Goal: Information Seeking & Learning: Understand process/instructions

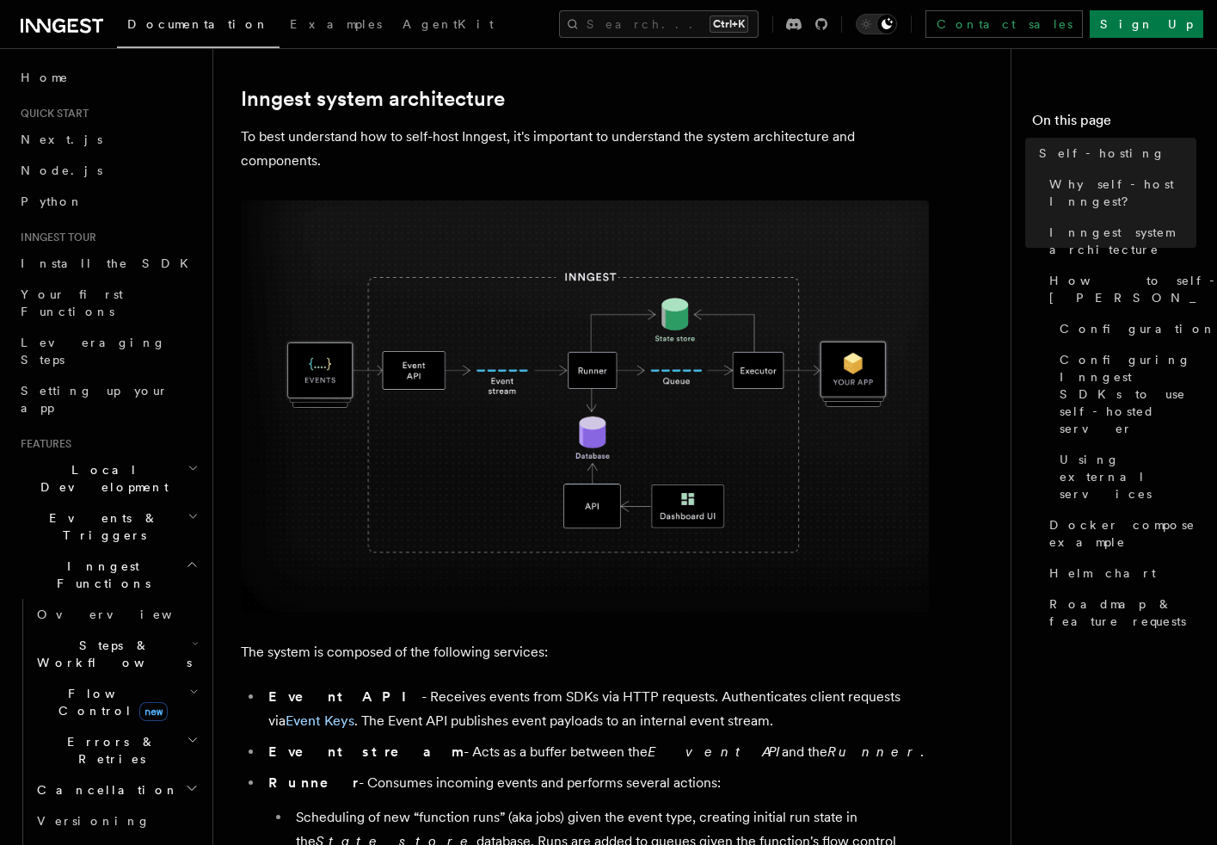
scroll to position [516, 0]
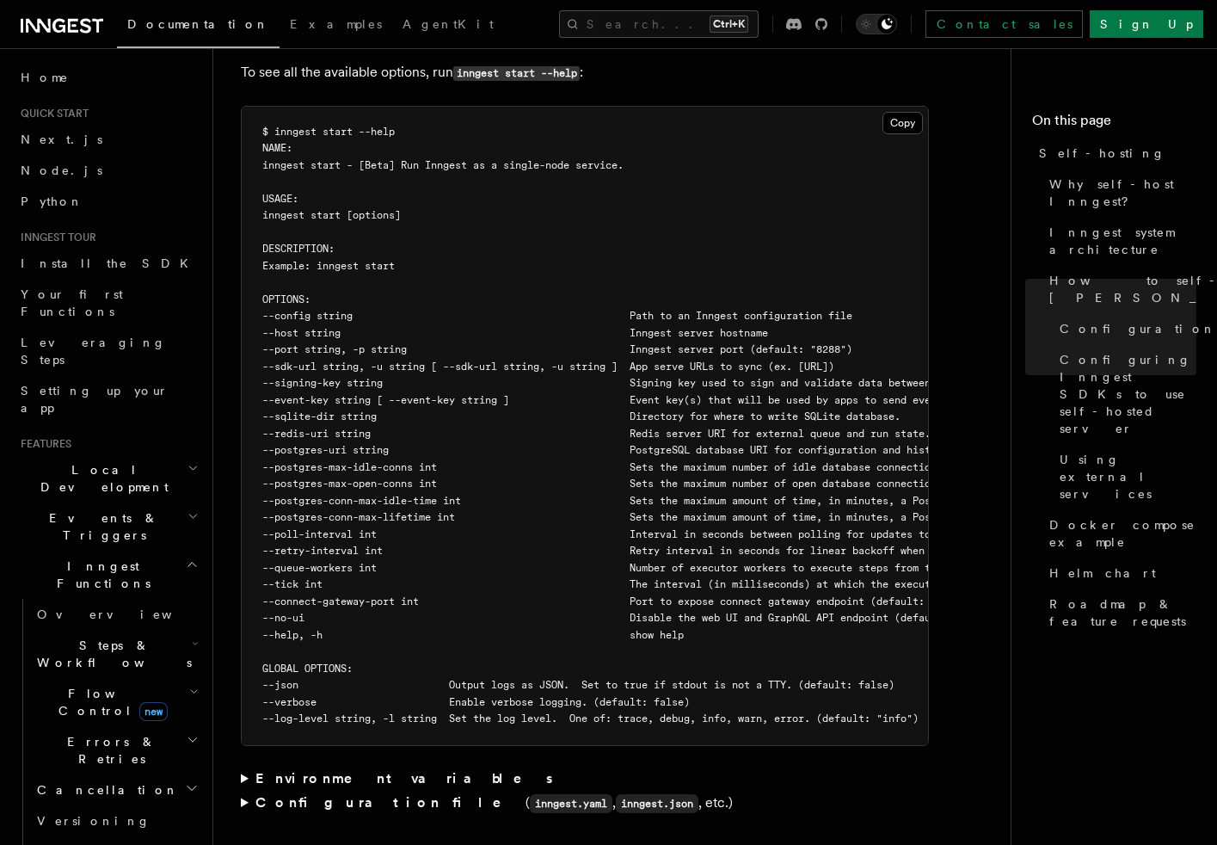
drag, startPoint x: 1226, startPoint y: 119, endPoint x: 427, endPoint y: 458, distance: 867.1
click at [427, 458] on article "Platform Deployment Self-hosting Self-hosting support for Inngest is supported …" at bounding box center [619, 795] width 756 height 7352
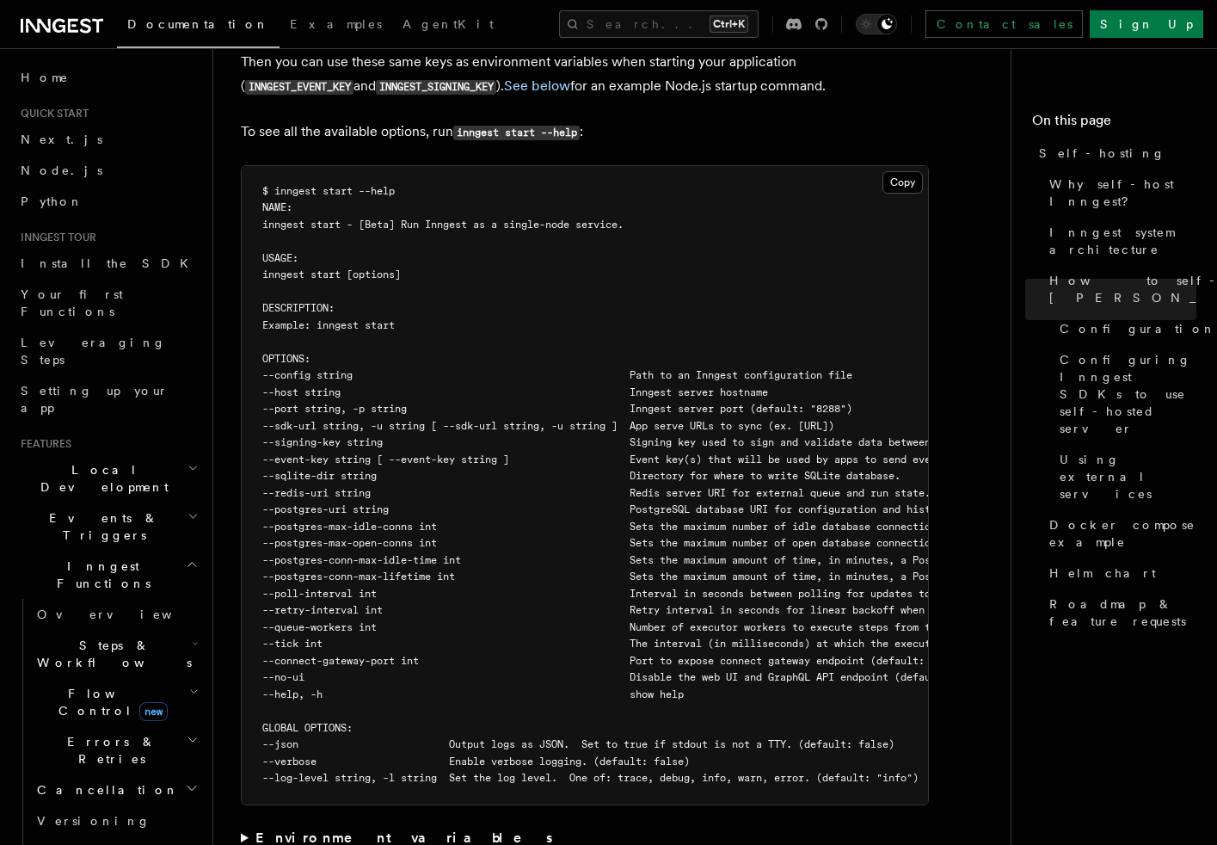
scroll to position [2924, 0]
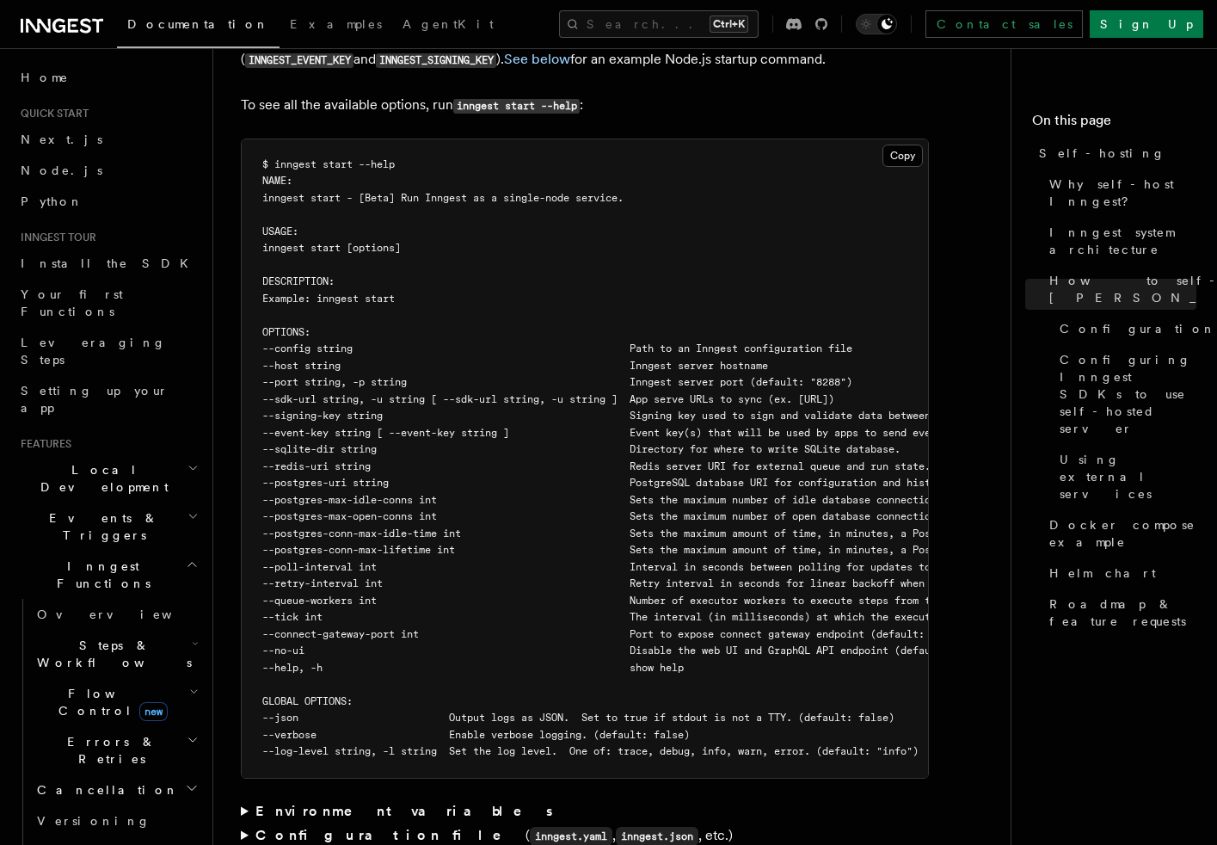
click at [352, 460] on span "--redis-uri string Redis server URI for external queue and run state. Defaults …" at bounding box center [846, 466] width 1168 height 12
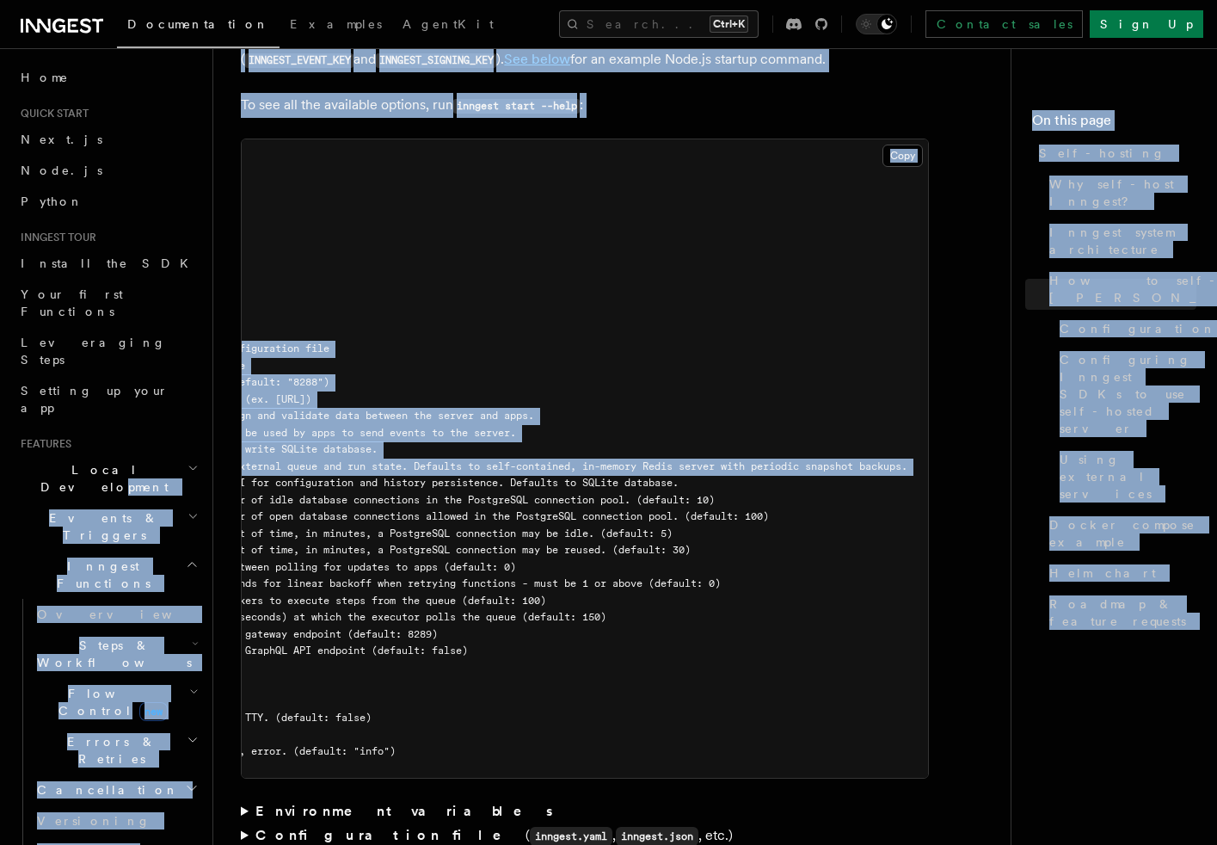
scroll to position [0, 0]
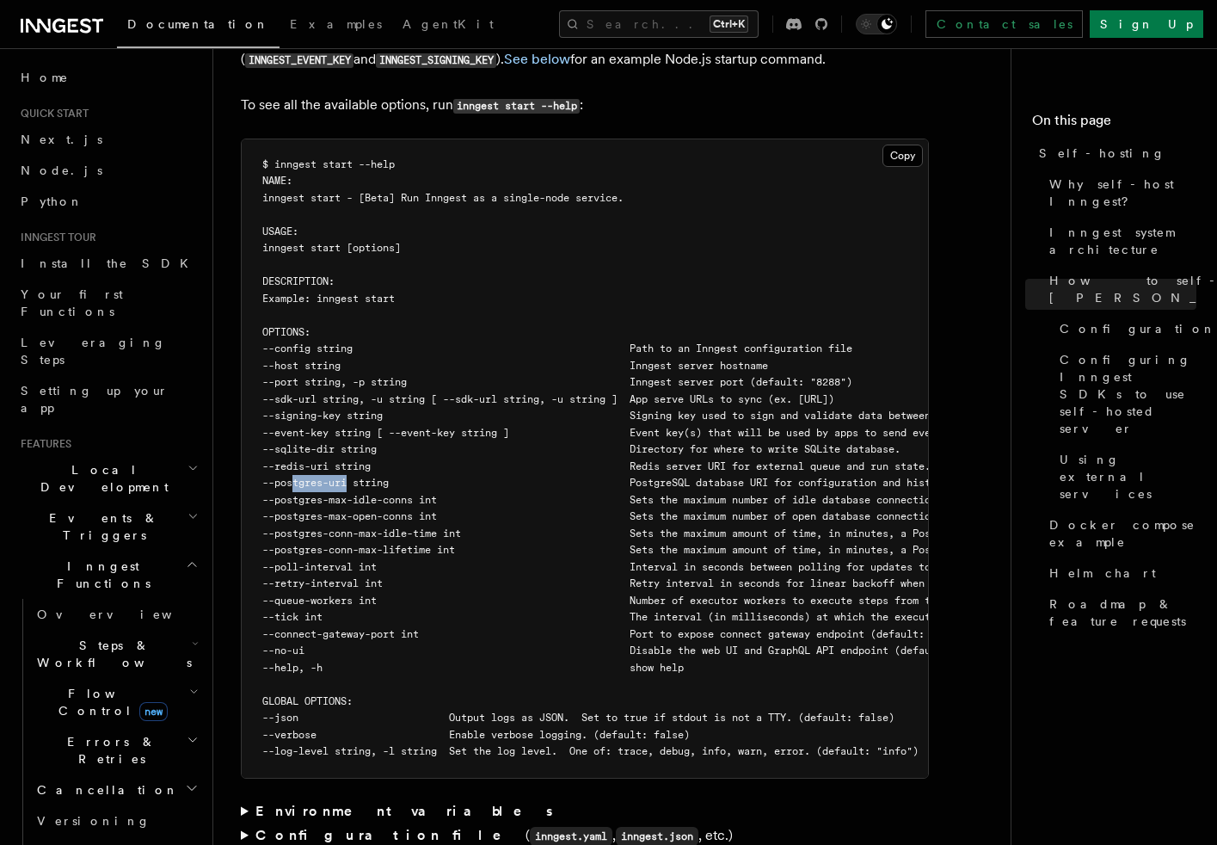
drag, startPoint x: 291, startPoint y: 433, endPoint x: 347, endPoint y: 436, distance: 56.9
click at [347, 476] on span "--postgres-uri string PostgreSQL database URI for configuration and history per…" at bounding box center [731, 482] width 939 height 12
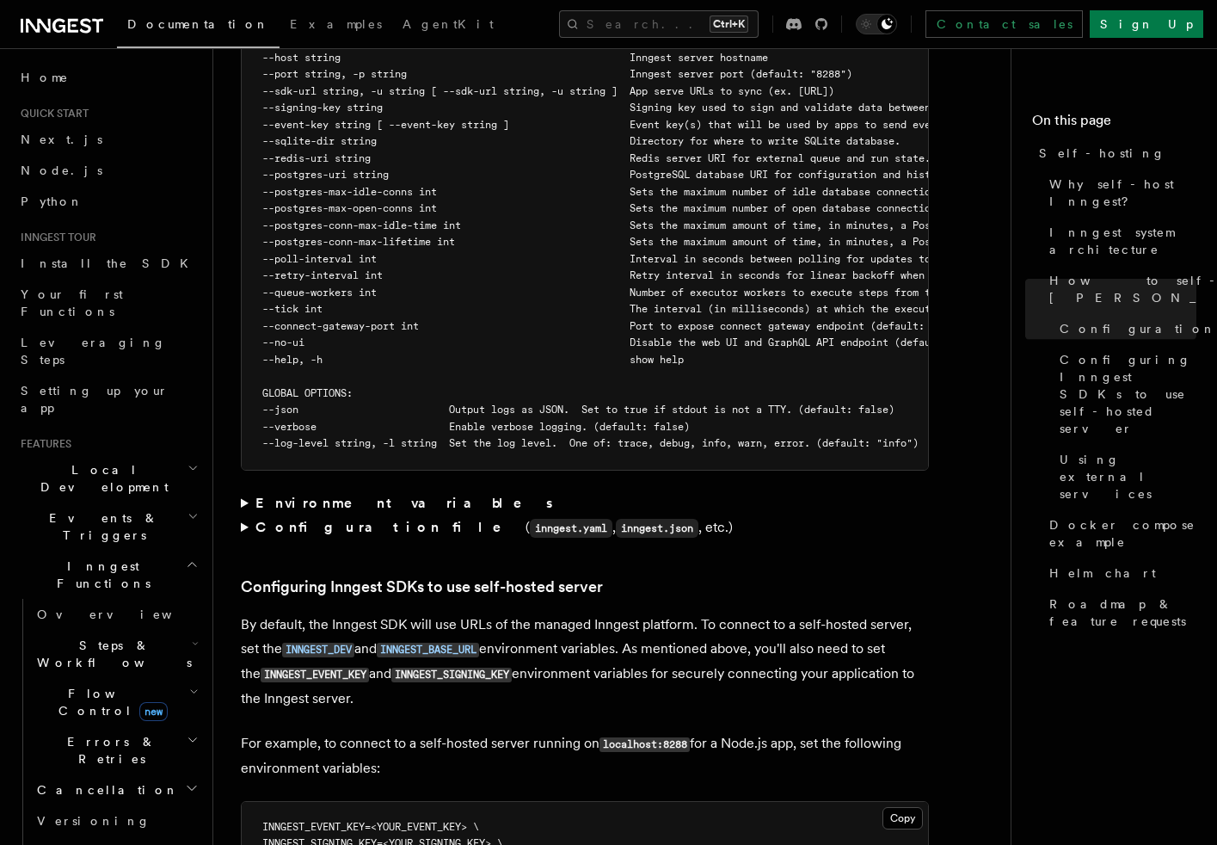
scroll to position [3612, 0]
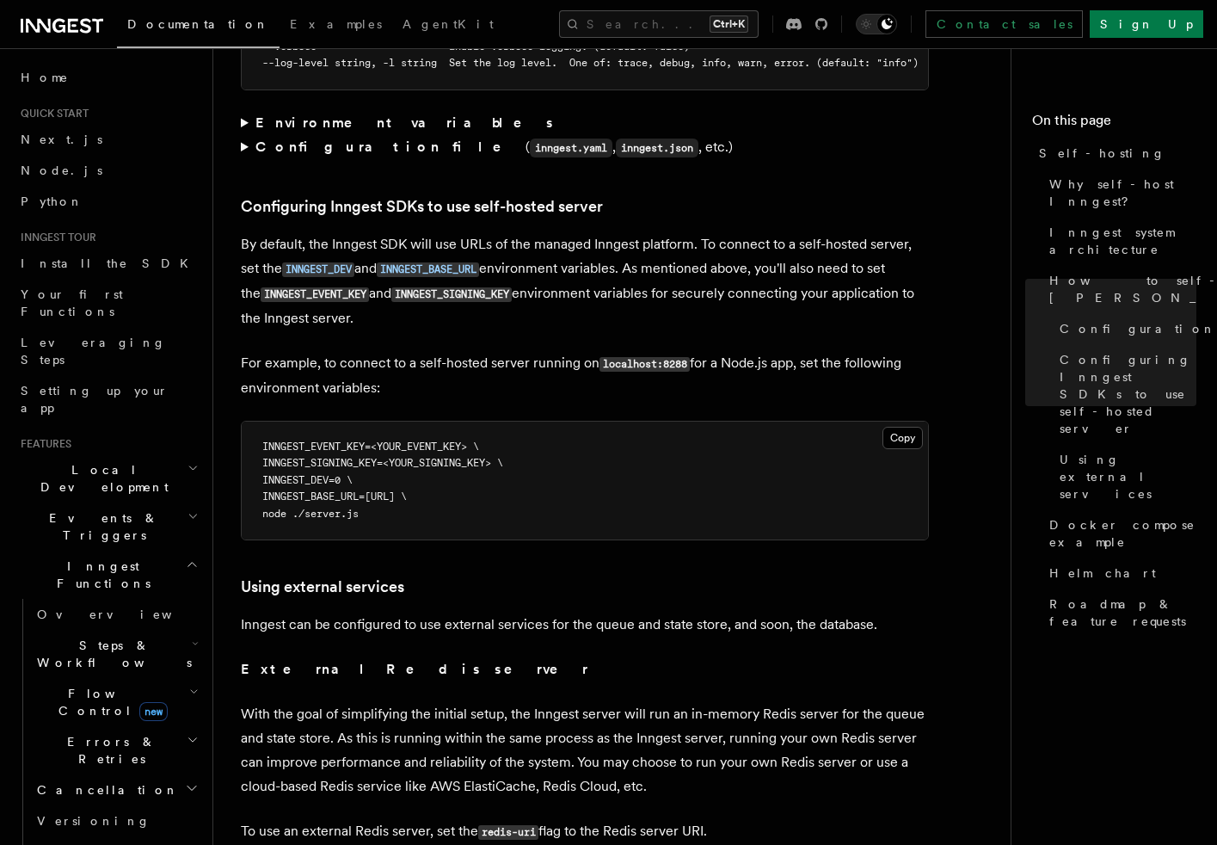
click at [239, 93] on div "Platform Deployment Self-hosting Self-hosting support for Inngest is supported …" at bounding box center [646, 102] width 866 height 7428
click at [242, 111] on summary "Environment variables" at bounding box center [585, 123] width 688 height 24
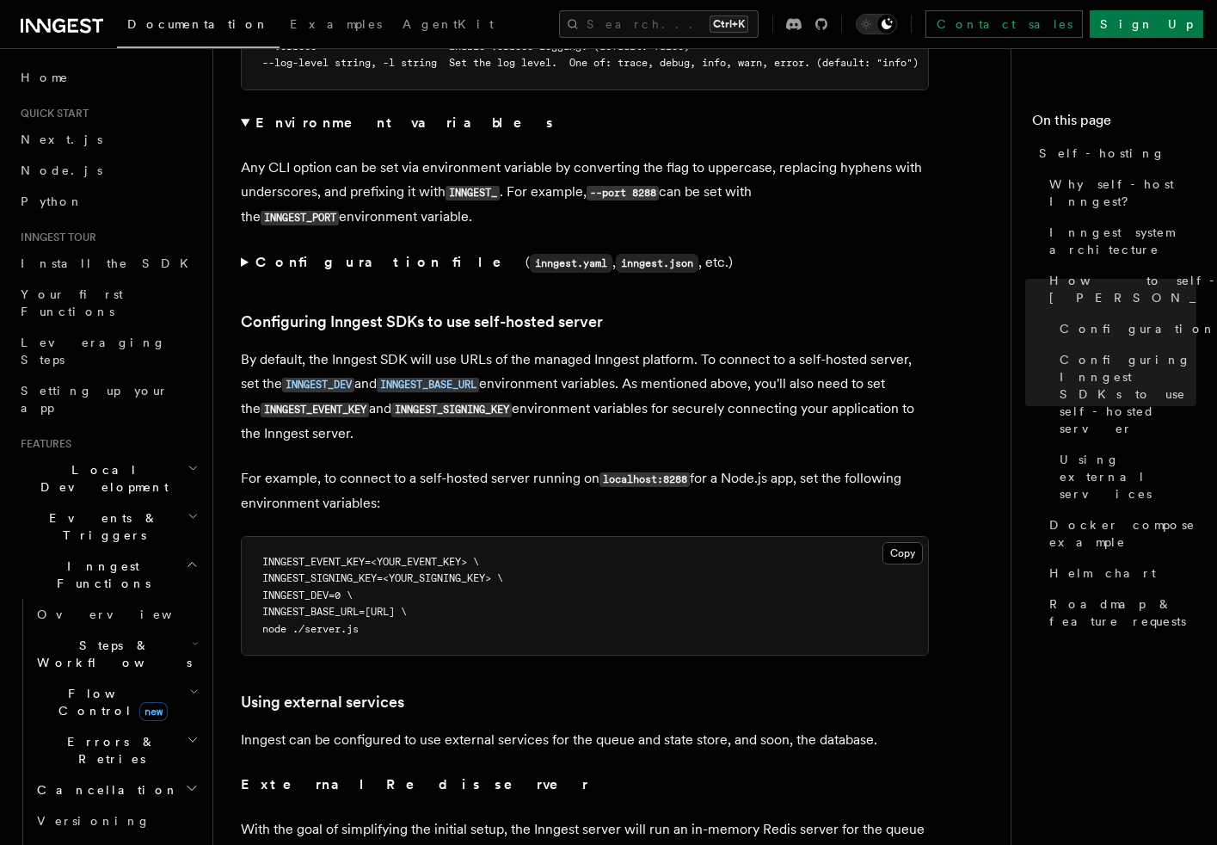
click at [242, 111] on summary "Environment variables" at bounding box center [585, 123] width 688 height 24
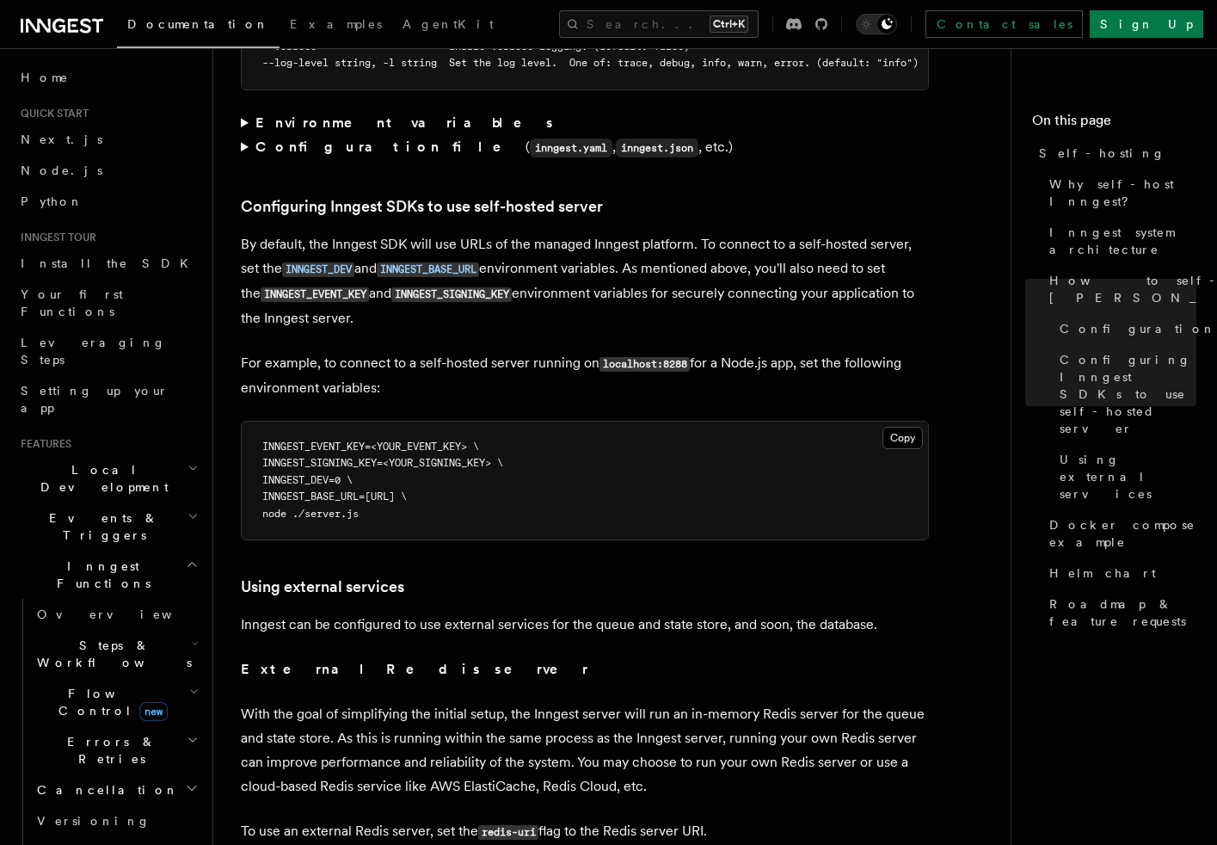
click at [243, 135] on summary "Configuration file ( inngest.yaml , inngest.json , etc.)" at bounding box center [585, 147] width 688 height 25
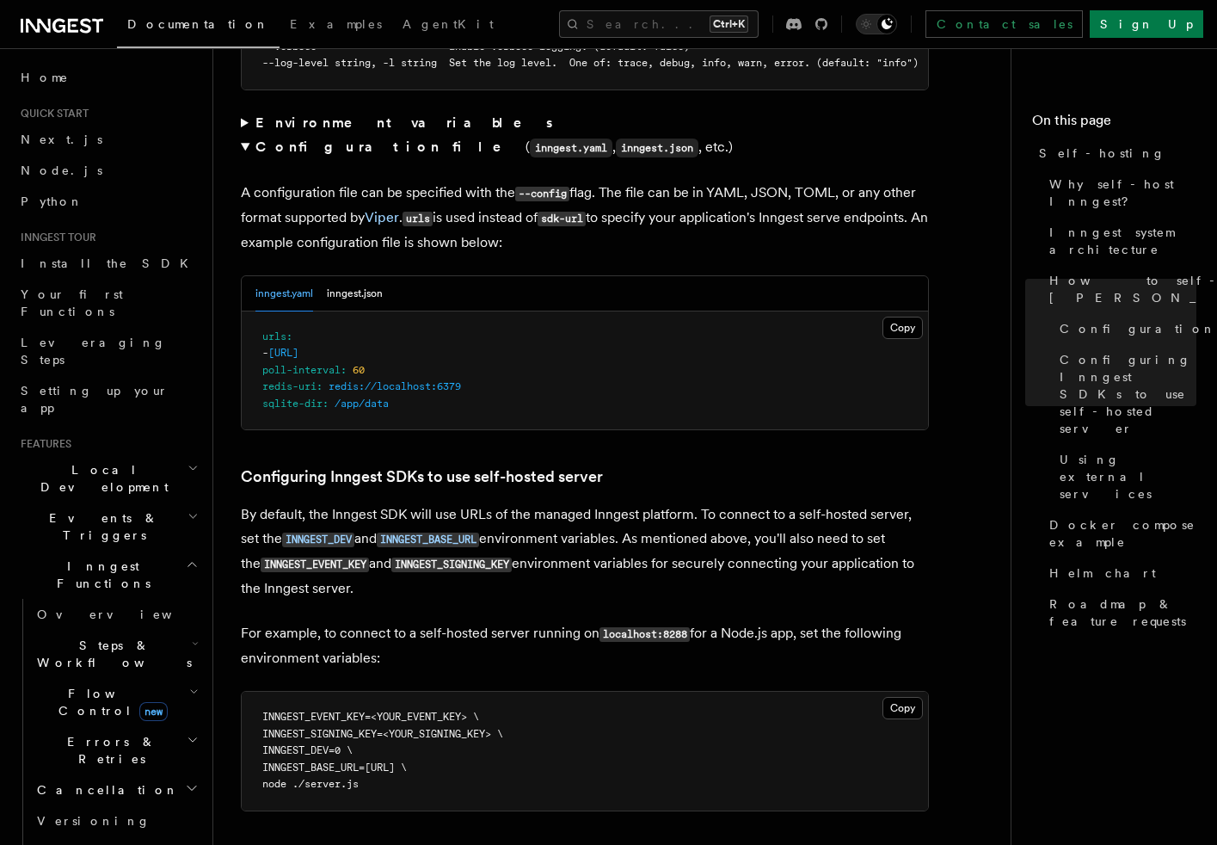
click at [243, 135] on summary "Configuration file ( inngest.yaml , inngest.json , etc.)" at bounding box center [585, 147] width 688 height 25
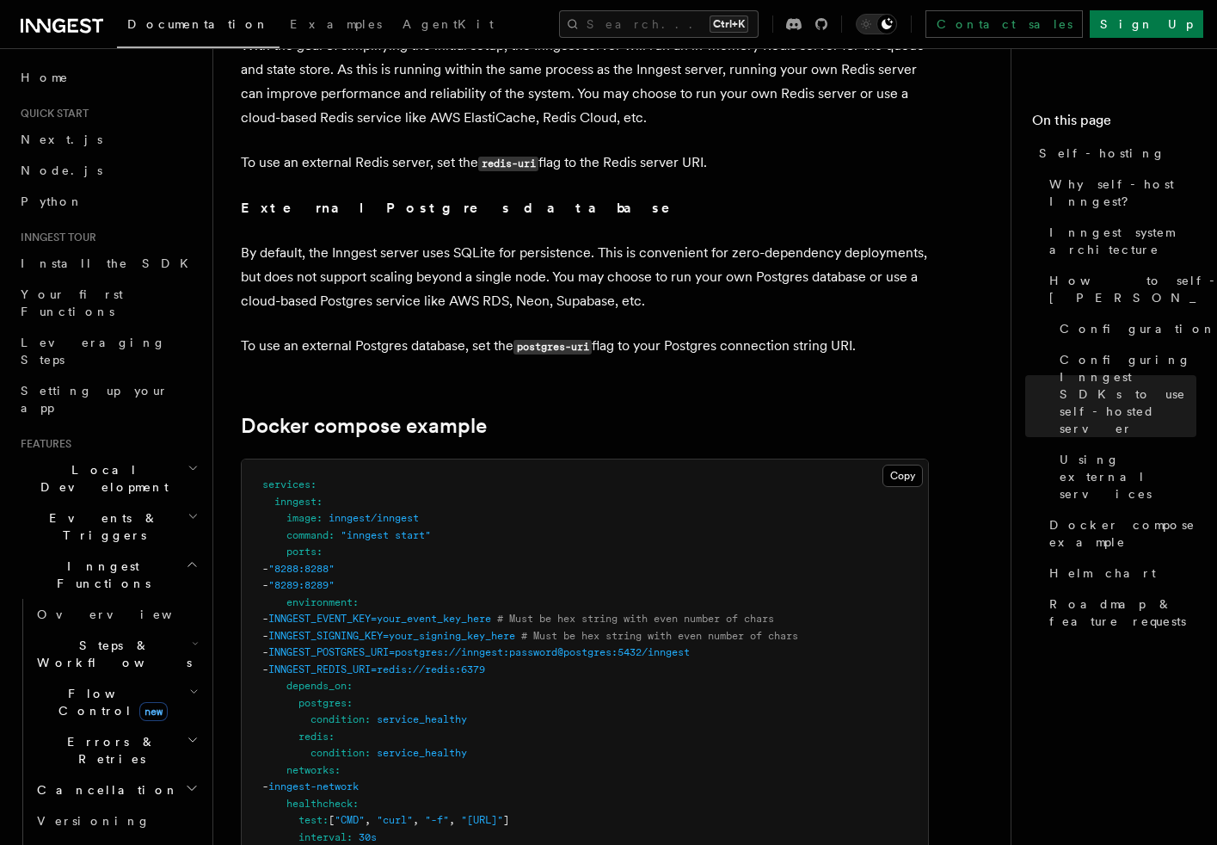
scroll to position [4300, 0]
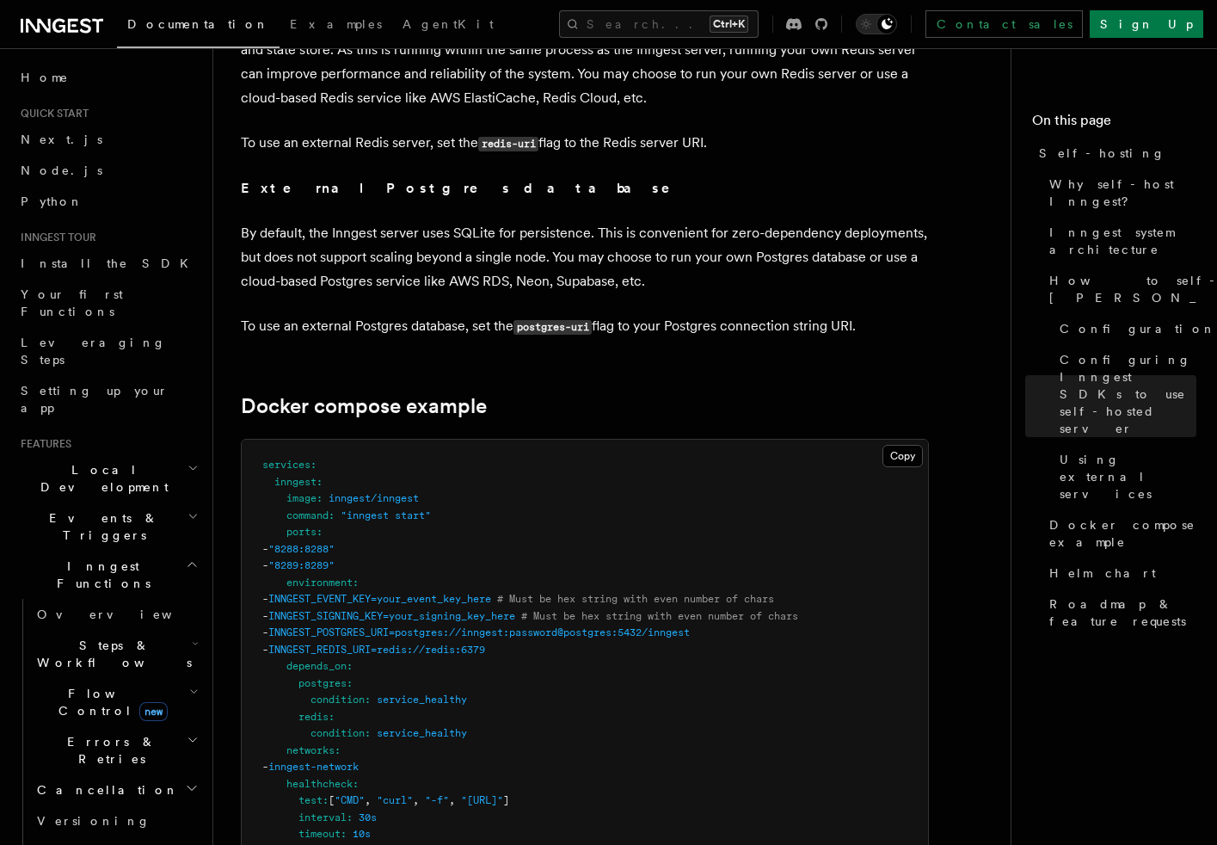
click at [286, 509] on span "command" at bounding box center [307, 515] width 42 height 12
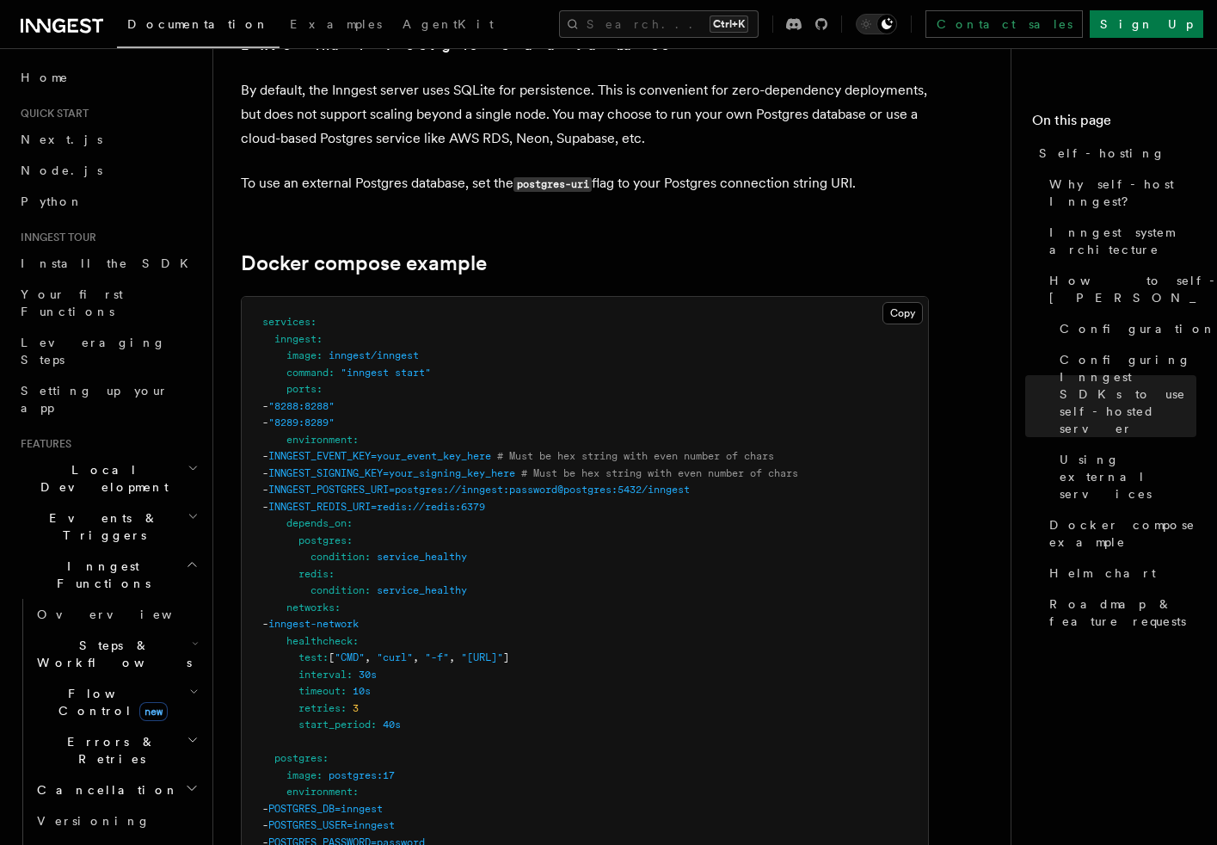
scroll to position [4473, 0]
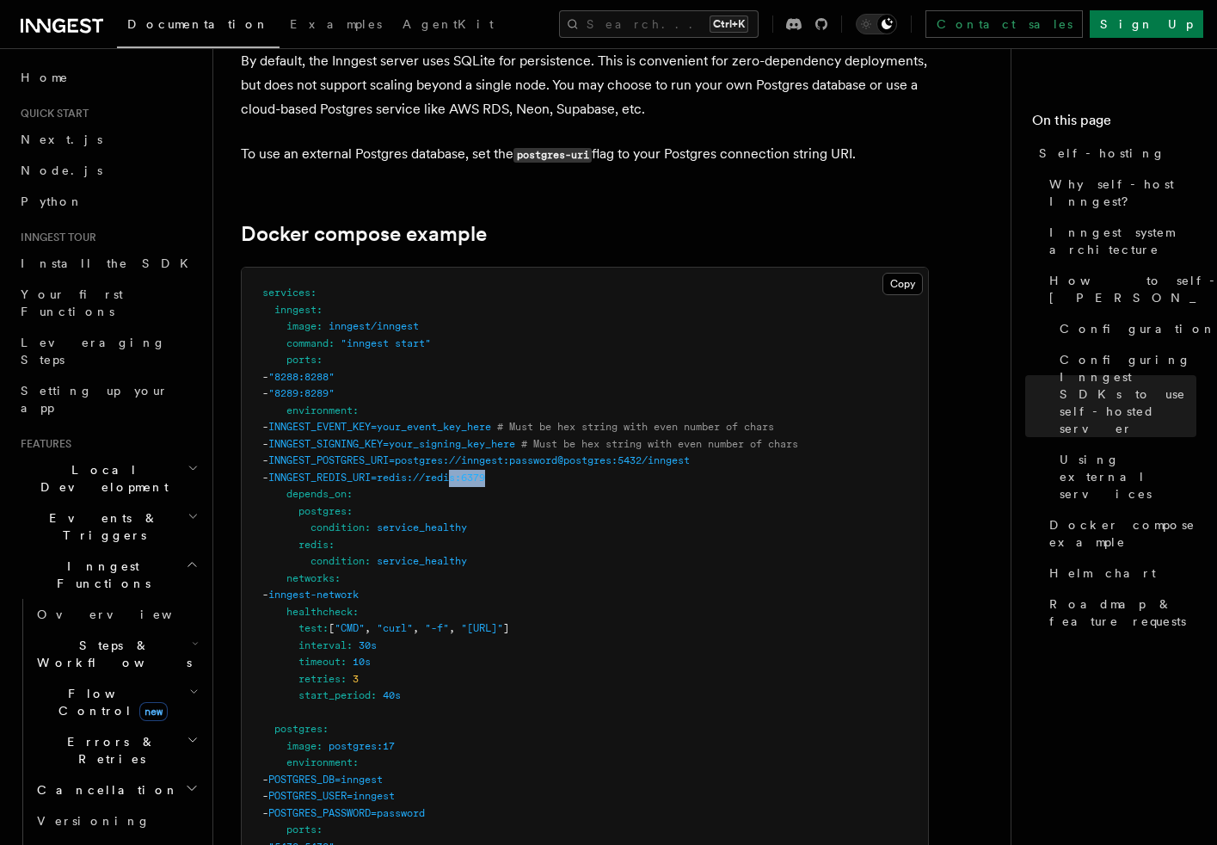
drag, startPoint x: 766, startPoint y: 440, endPoint x: 500, endPoint y: 439, distance: 266.6
click at [500, 439] on pre "services : inngest : image : inngest/inngest command : "inngest start" ports : …" at bounding box center [585, 837] width 686 height 1141
drag, startPoint x: 500, startPoint y: 439, endPoint x: 620, endPoint y: 428, distance: 120.9
click at [599, 454] on span "INNGEST_POSTGRES_URI=postgres://inngest:password@postgres:5432/inngest" at bounding box center [478, 460] width 421 height 12
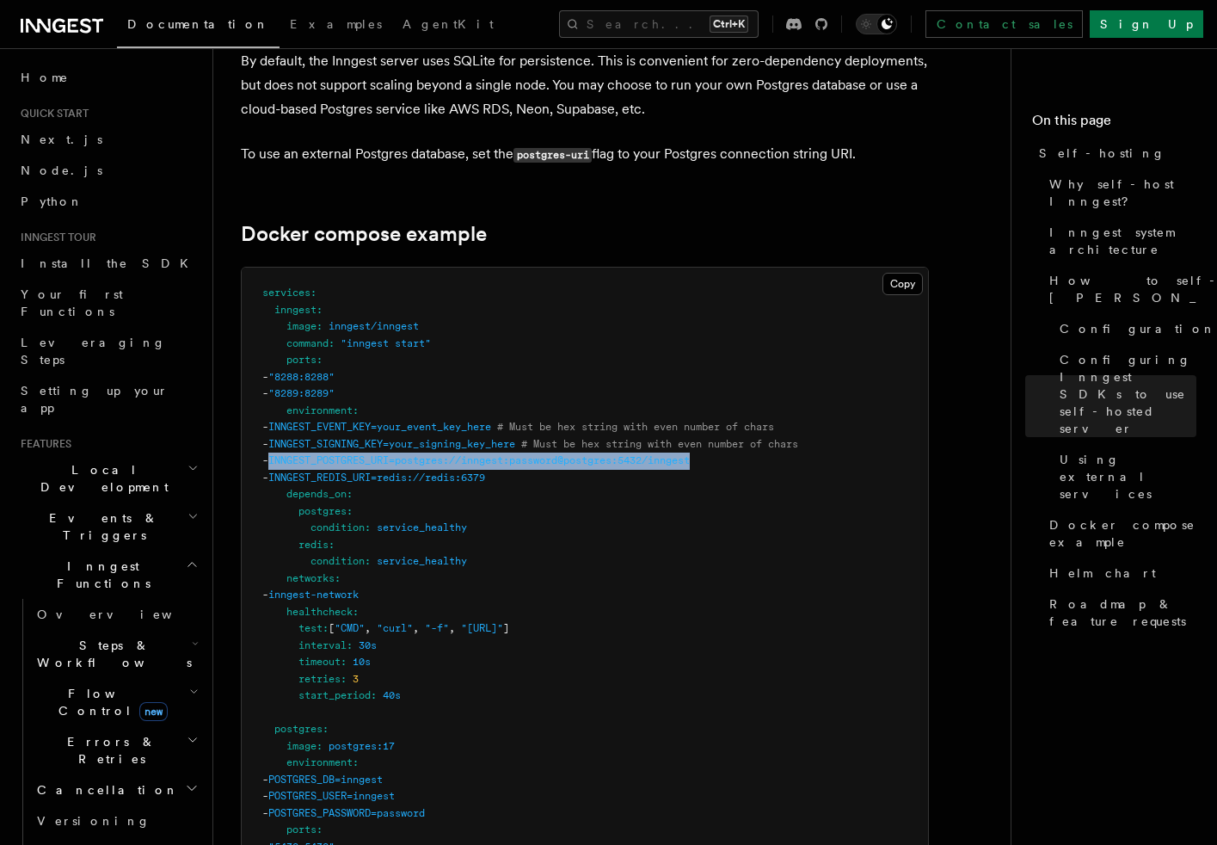
drag, startPoint x: 780, startPoint y: 425, endPoint x: 313, endPoint y: 426, distance: 467.0
click at [313, 426] on pre "services : inngest : image : inngest/inngest command : "inngest start" ports : …" at bounding box center [585, 837] width 686 height 1141
copy span "INNGEST_POSTGRES_URI=postgres://inngest:password@postgres:5432/inngest"
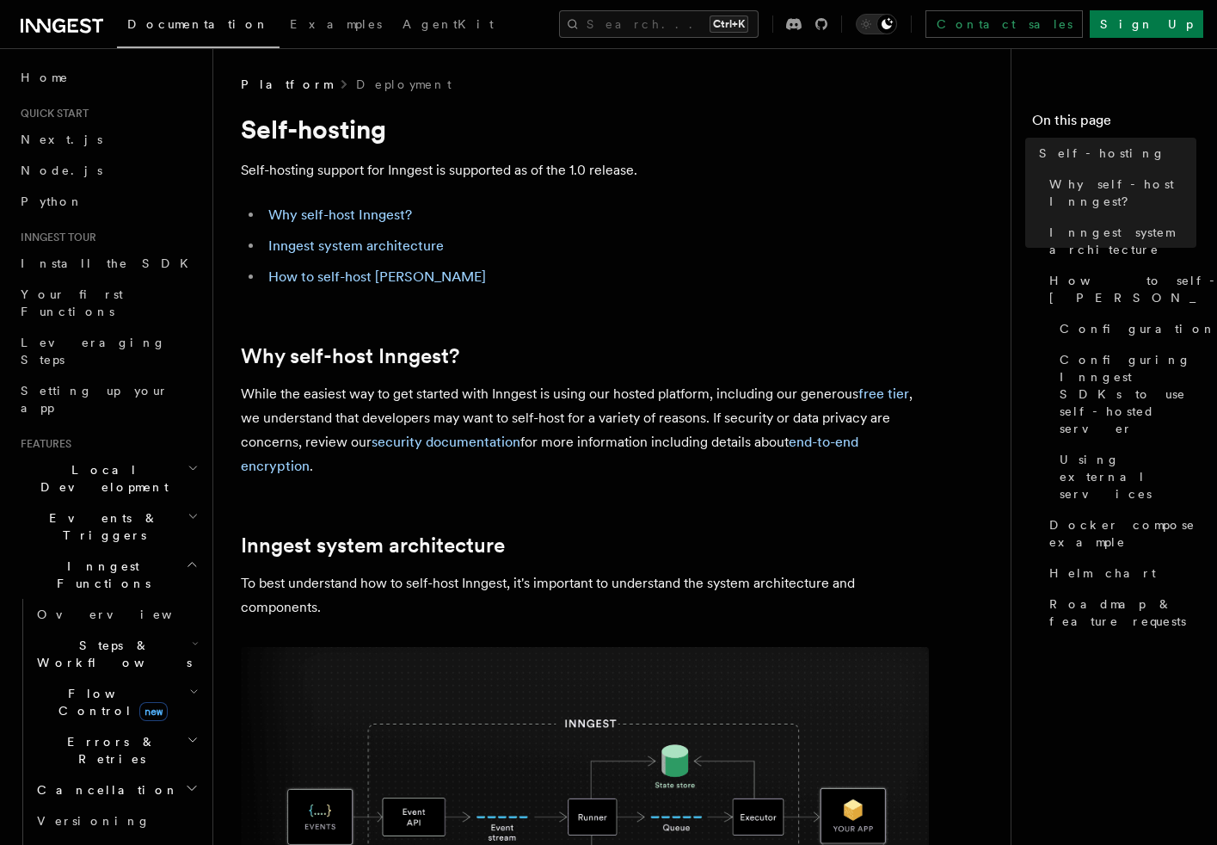
click at [148, 550] on h2 "Inngest Functions" at bounding box center [108, 574] width 188 height 48
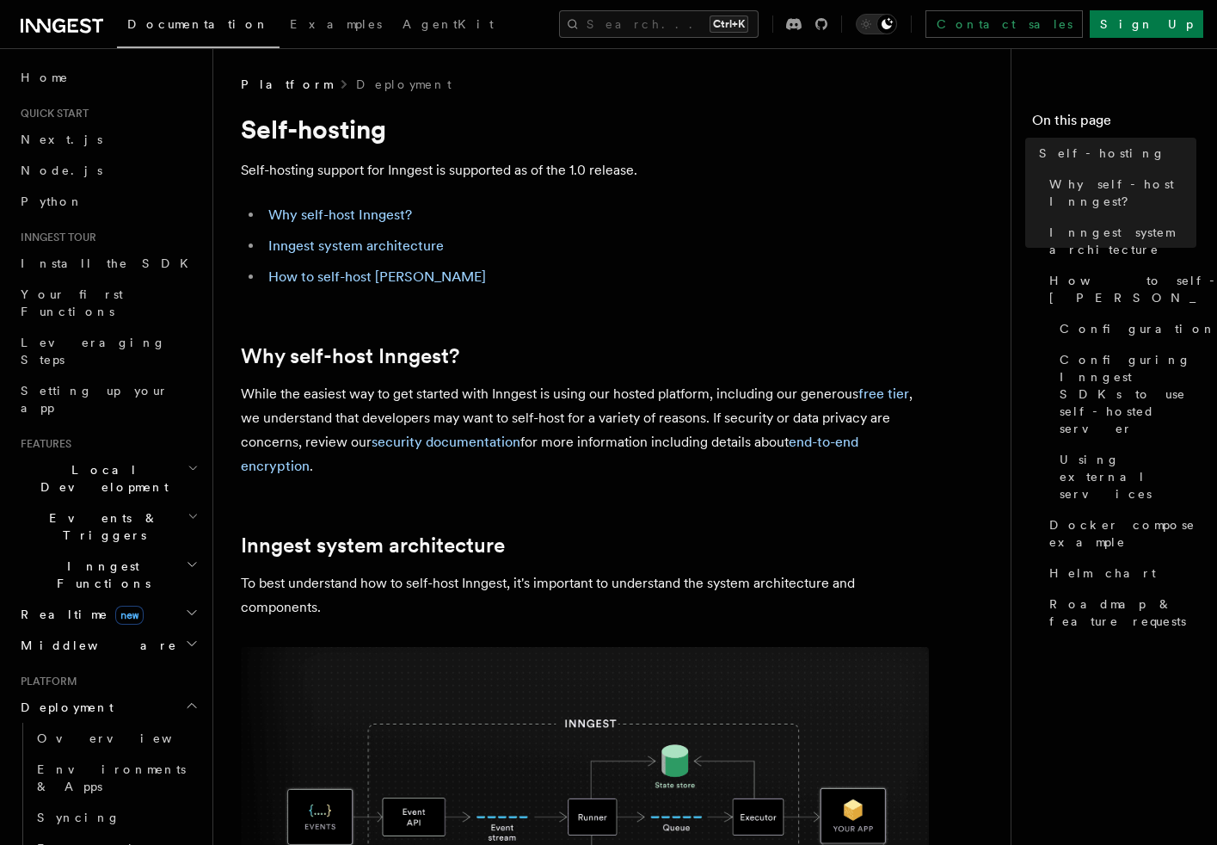
click at [140, 599] on h2 "Realtime new" at bounding box center [108, 614] width 188 height 31
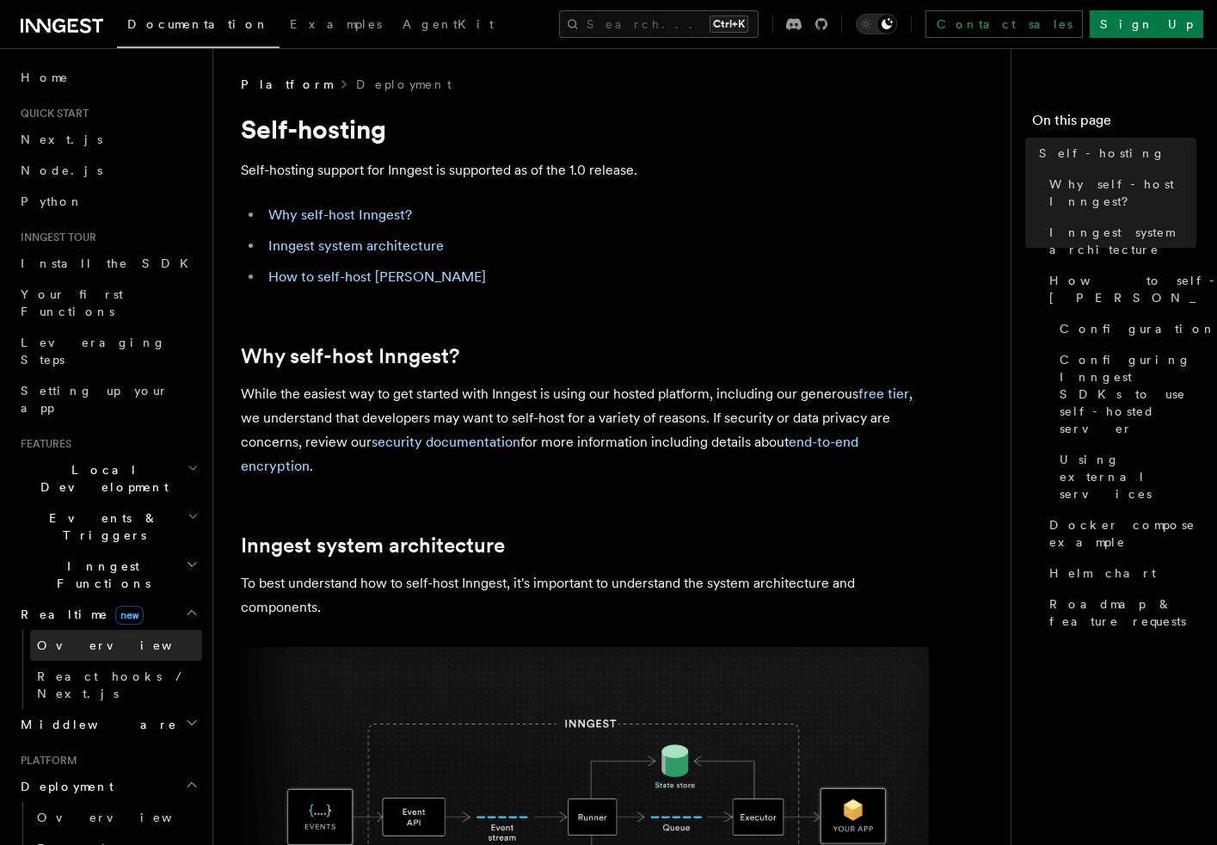
click at [129, 630] on link "Overview" at bounding box center [116, 645] width 172 height 31
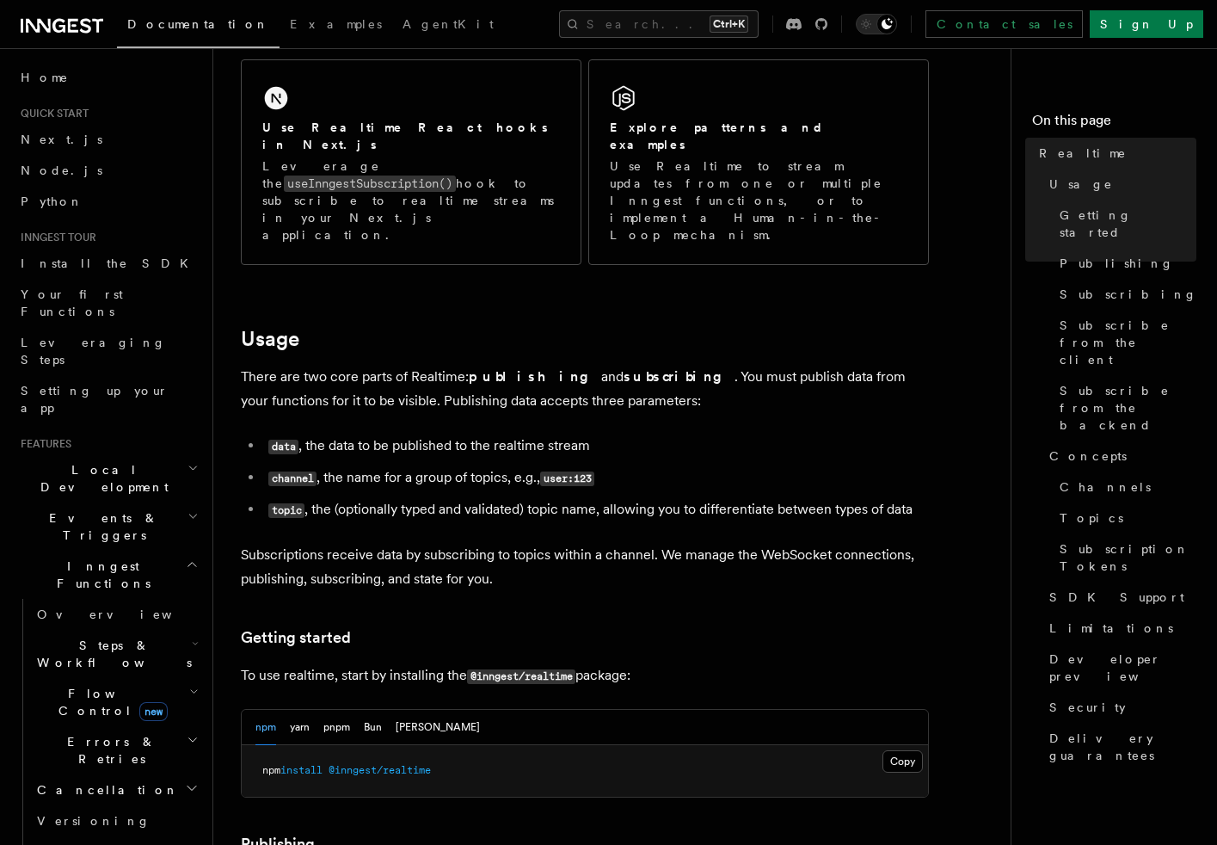
scroll to position [344, 0]
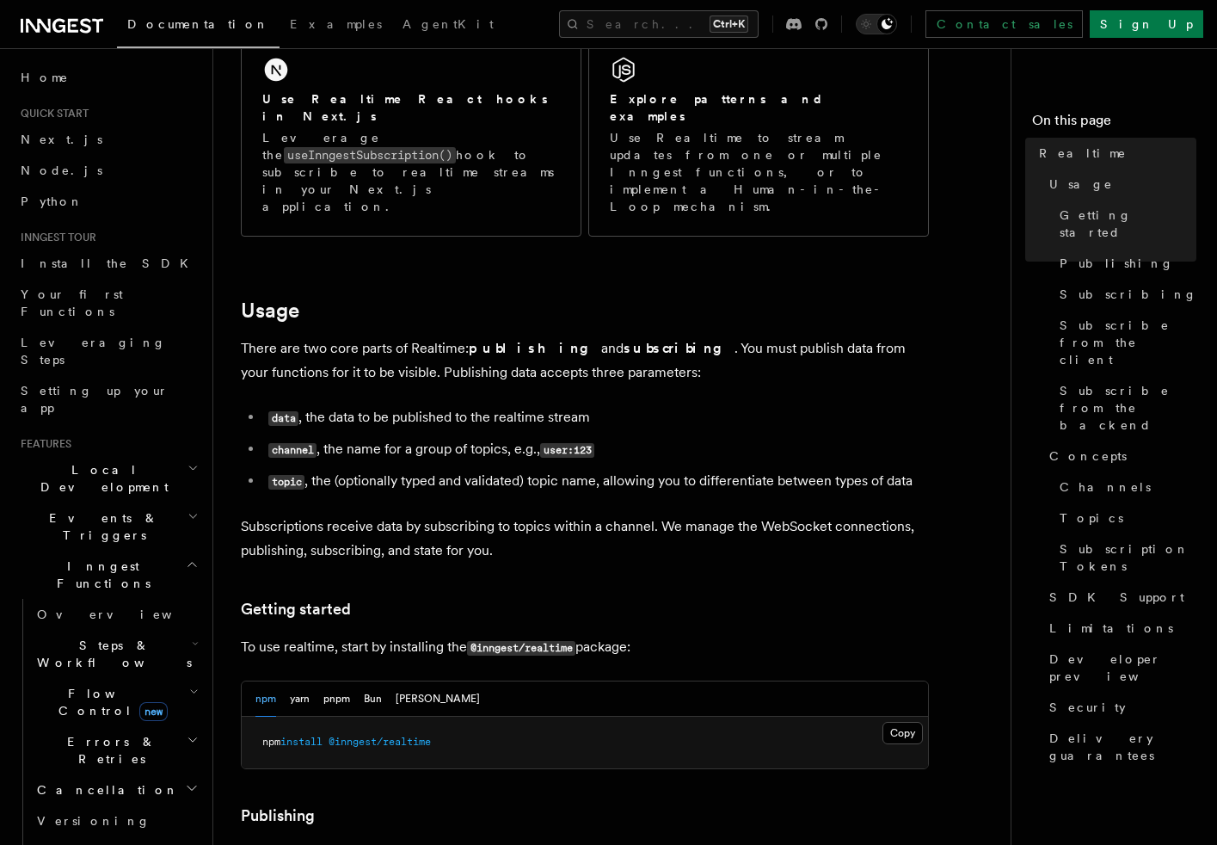
click at [556, 469] on li "topic , the (optionally typed and validated) topic name, allowing you to differ…" at bounding box center [596, 481] width 666 height 25
drag, startPoint x: 556, startPoint y: 430, endPoint x: 533, endPoint y: 434, distance: 23.6
click at [533, 469] on li "topic , the (optionally typed and validated) topic name, allowing you to differ…" at bounding box center [596, 481] width 666 height 25
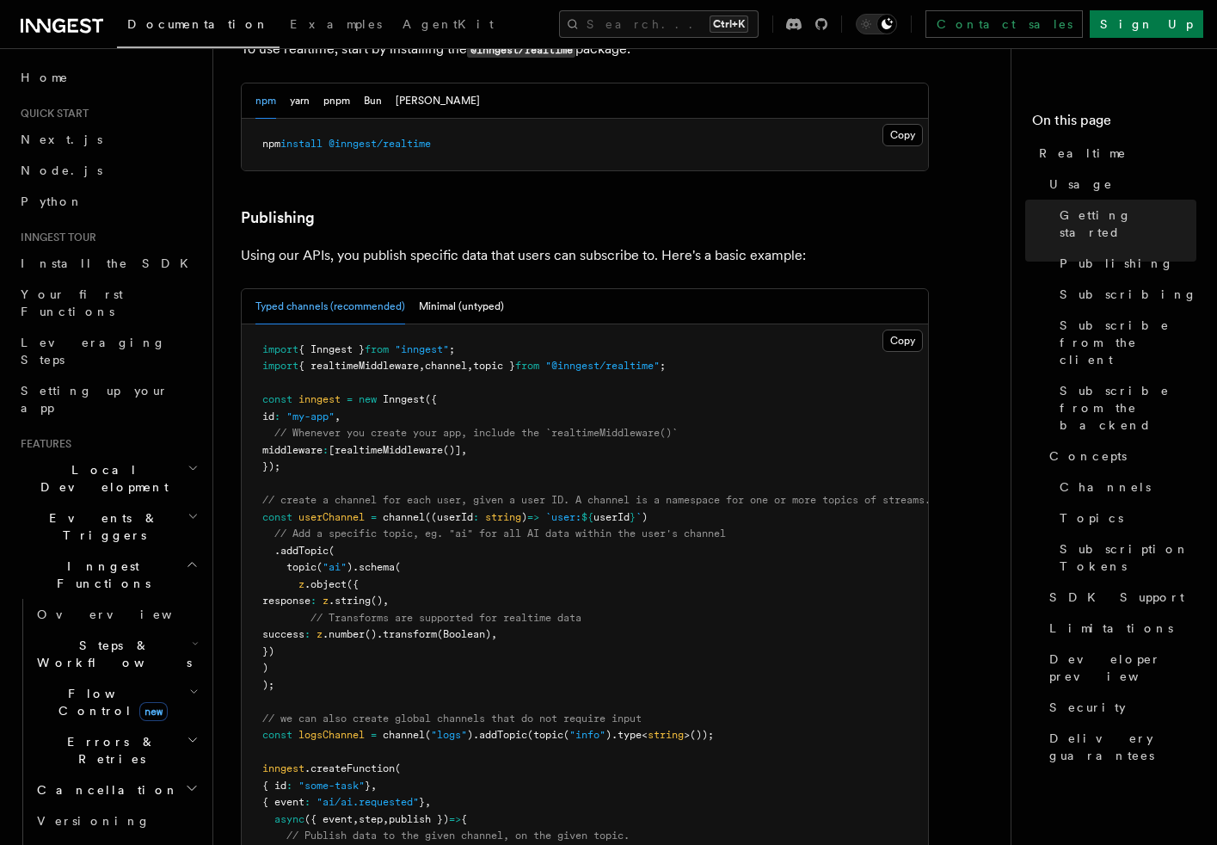
scroll to position [962, 0]
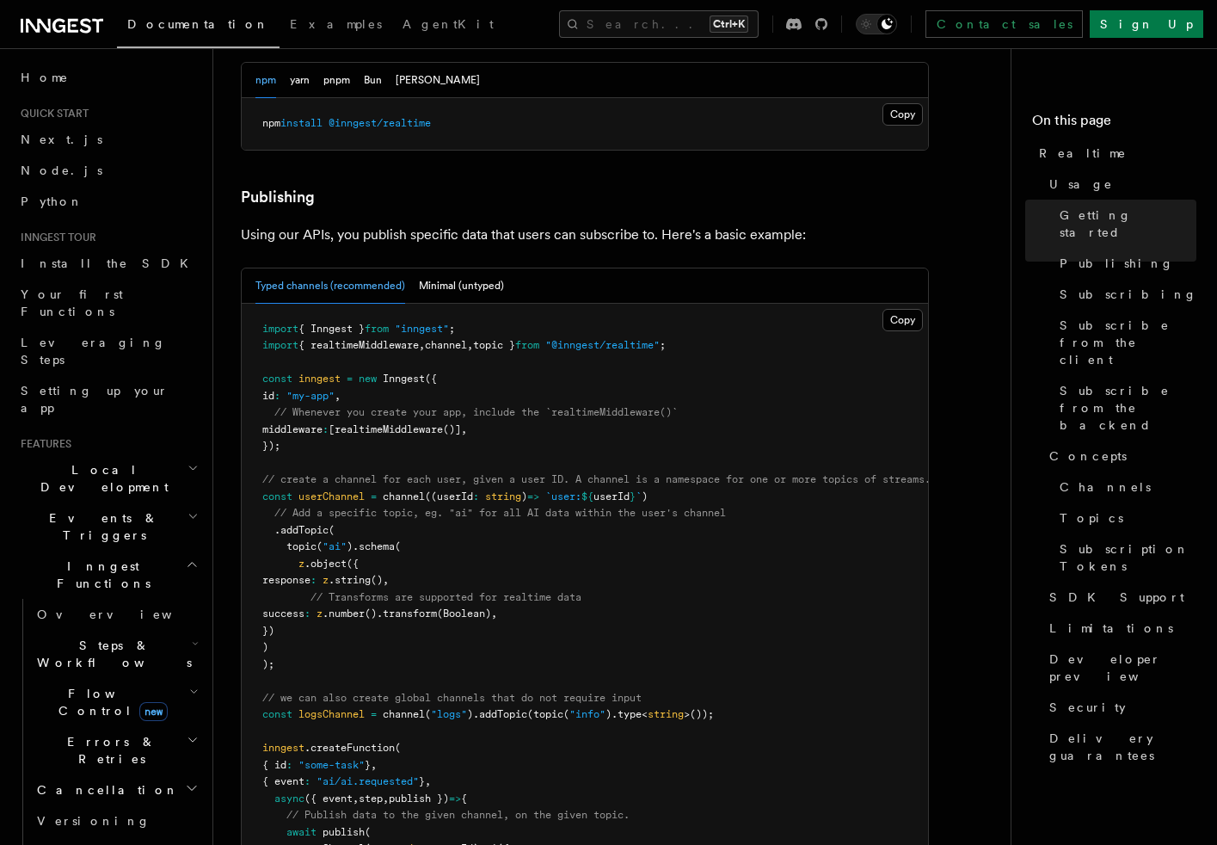
drag, startPoint x: 839, startPoint y: 416, endPoint x: 847, endPoint y: 433, distance: 18.1
click at [908, 419] on pre "import { Inngest } from "inngest" ; import { realtimeMiddleware , channel , top…" at bounding box center [585, 656] width 686 height 705
click at [817, 433] on pre "import { Inngest } from "inngest" ; import { realtimeMiddleware , channel , top…" at bounding box center [585, 656] width 686 height 705
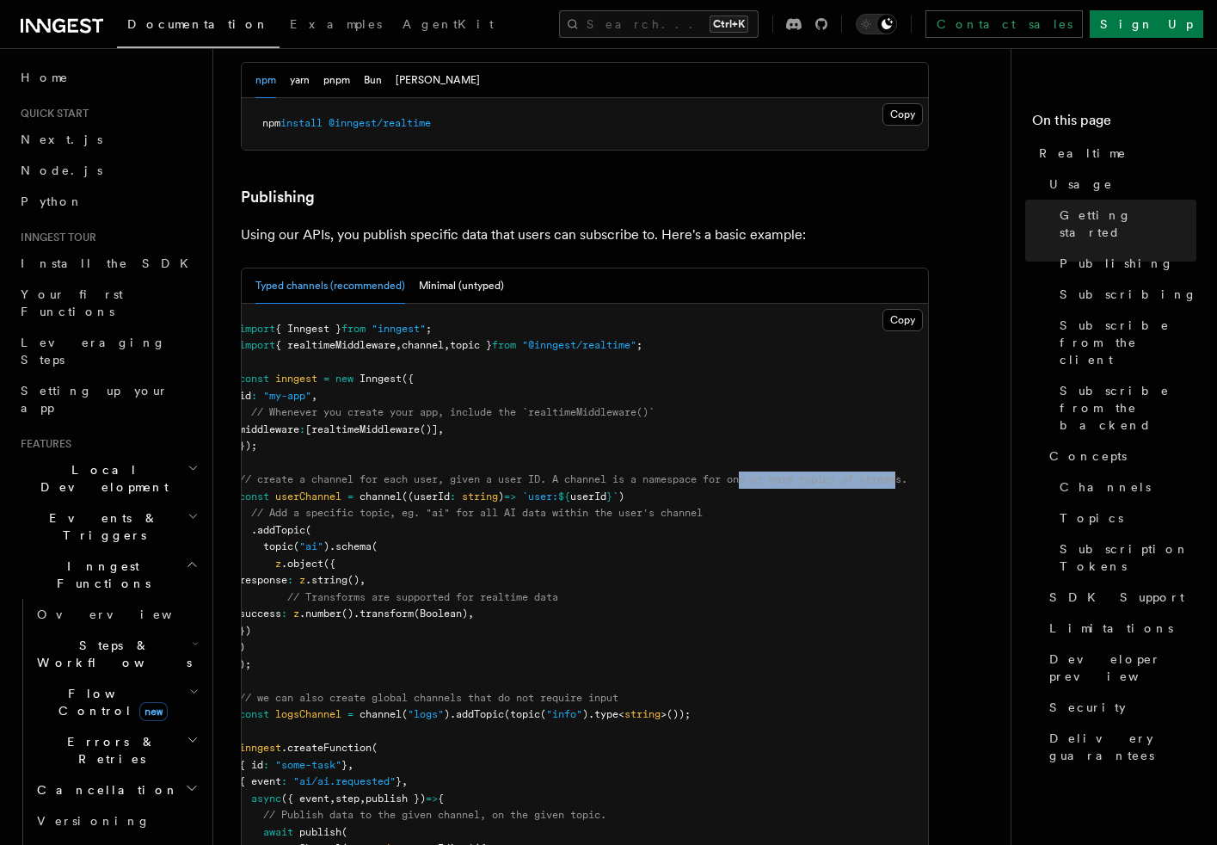
drag, startPoint x: 775, startPoint y: 433, endPoint x: 895, endPoint y: 429, distance: 119.6
click at [895, 473] on span "// create a channel for each user, given a user ID. A channel is a namespace fo…" at bounding box center [573, 479] width 668 height 12
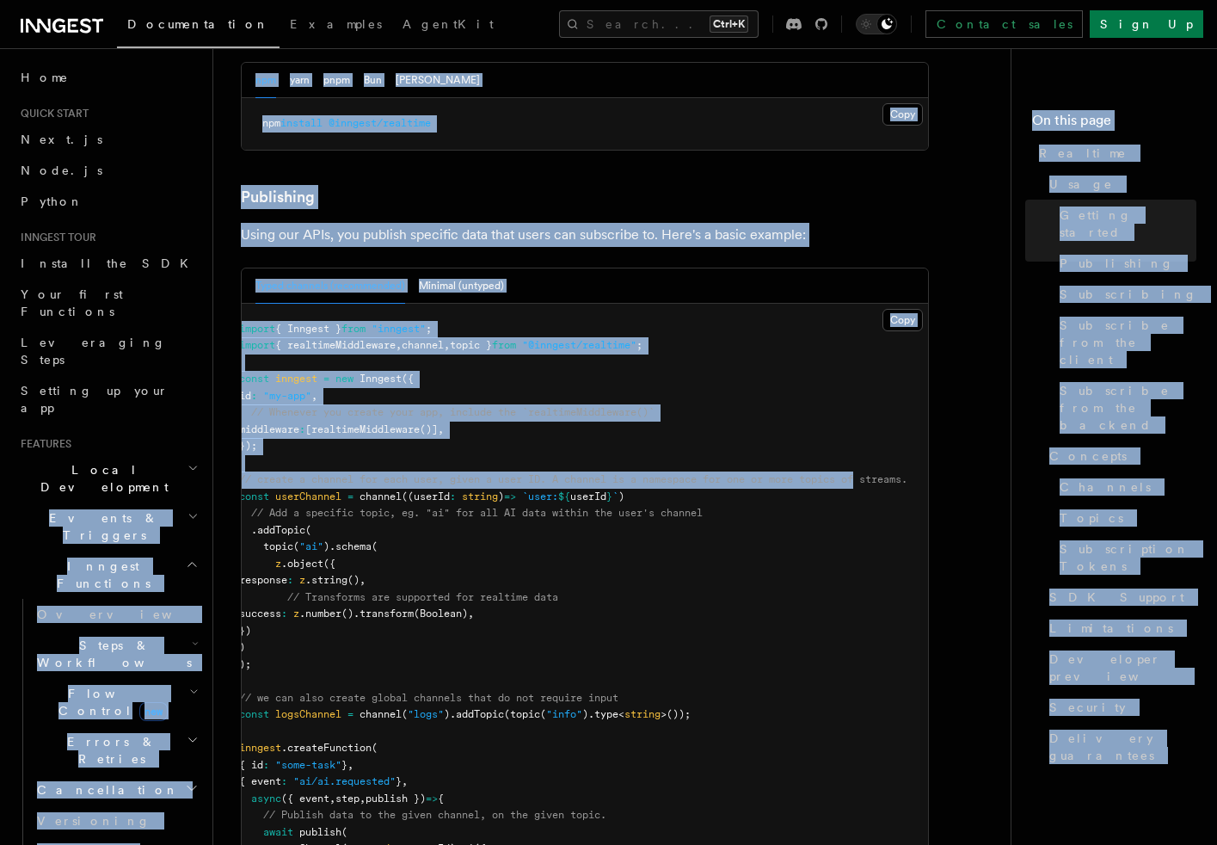
scroll to position [0, 0]
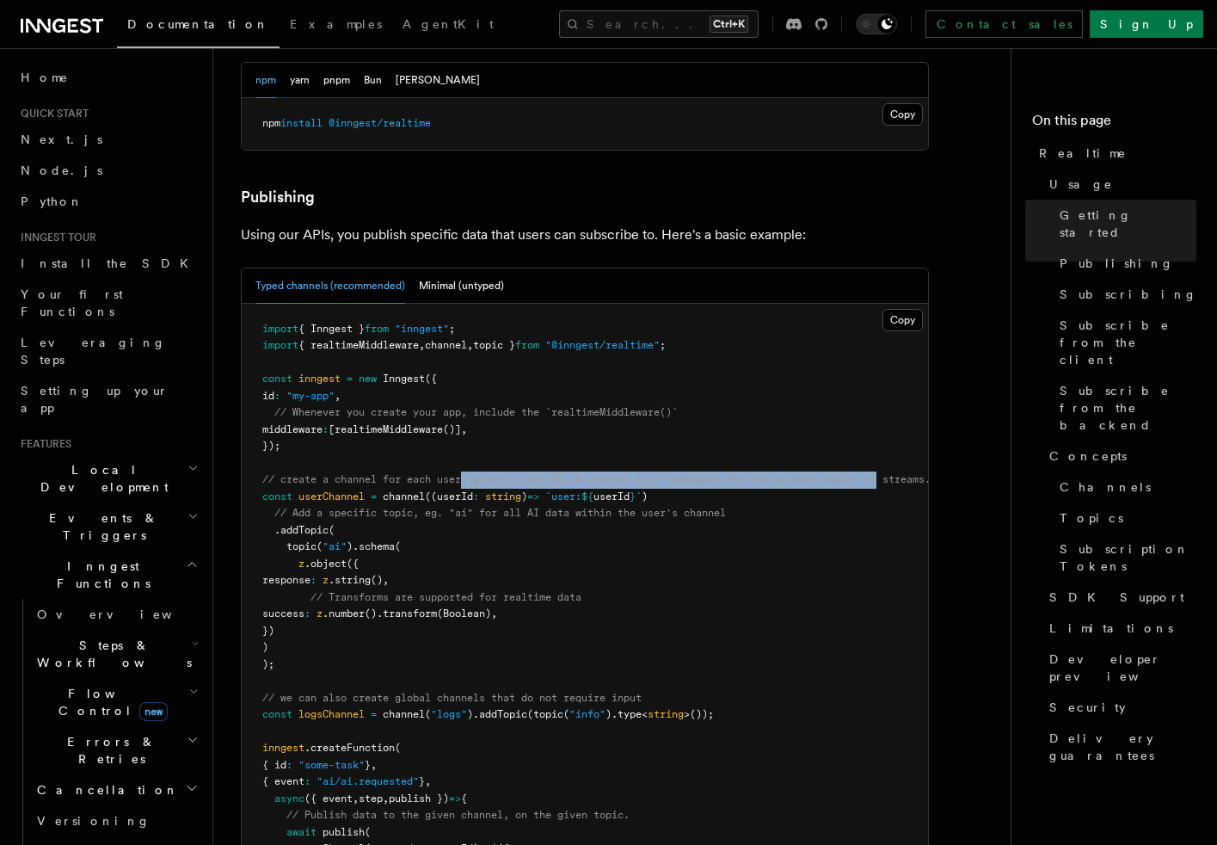
drag, startPoint x: 850, startPoint y: 430, endPoint x: 468, endPoint y: 433, distance: 381.9
click at [468, 473] on span "// create a channel for each user, given a user ID. A channel is a namespace fo…" at bounding box center [596, 479] width 668 height 12
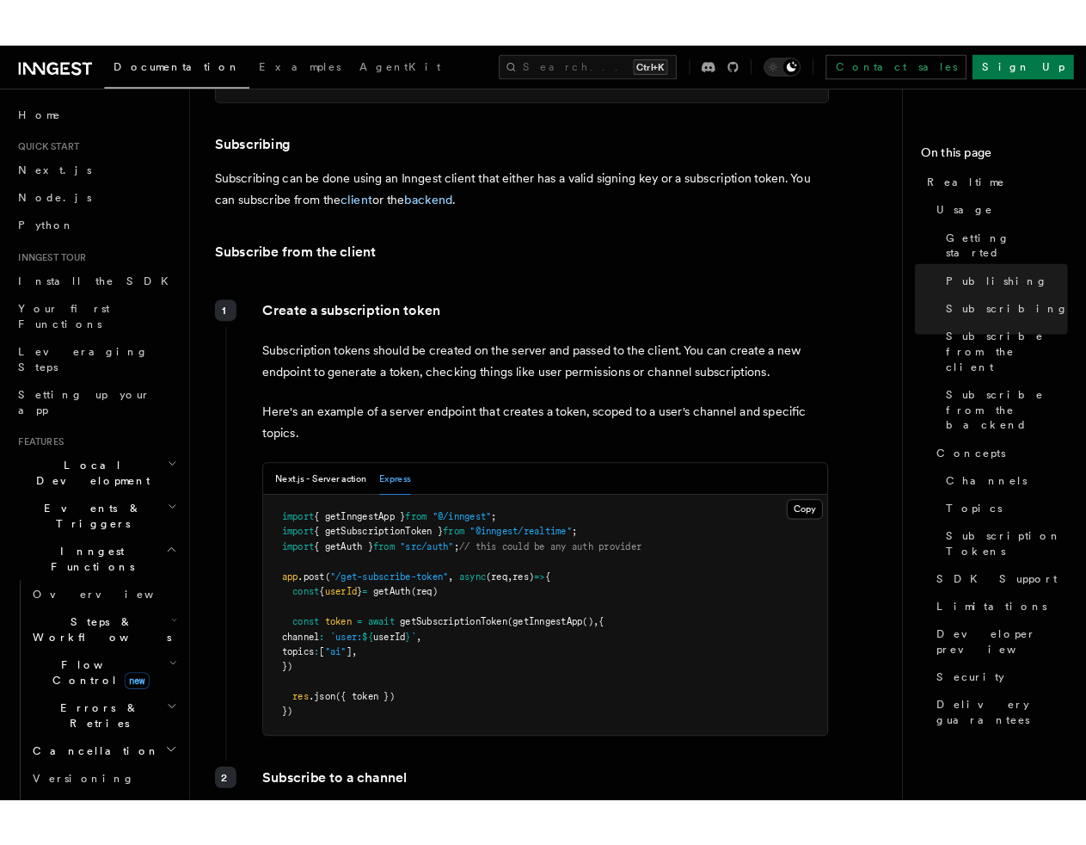
scroll to position [1909, 0]
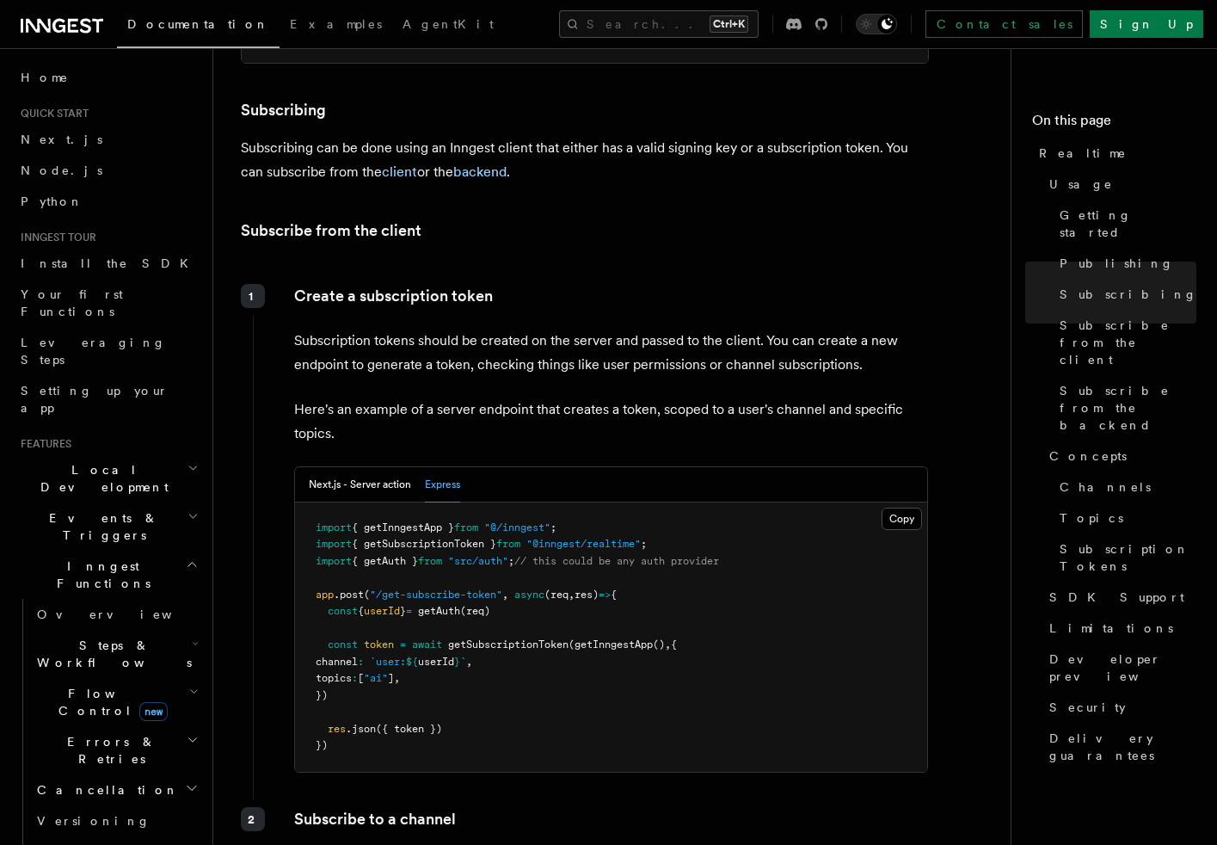
drag, startPoint x: 296, startPoint y: 681, endPoint x: 319, endPoint y: 664, distance: 28.9
click at [296, 681] on pre "import { getInngestApp } from "@/inngest" ; import { getSubscriptionToken } fro…" at bounding box center [611, 636] width 632 height 269
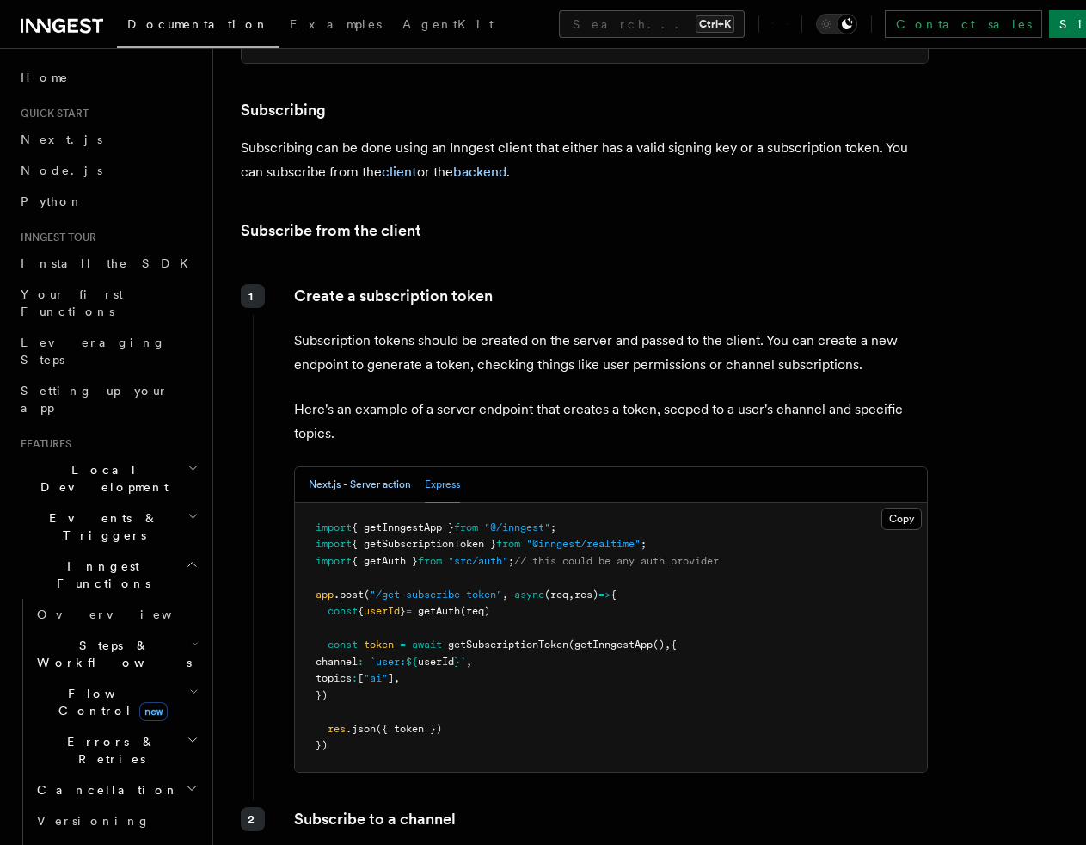
click at [340, 467] on button "Next.js - Server action" at bounding box center [360, 484] width 102 height 35
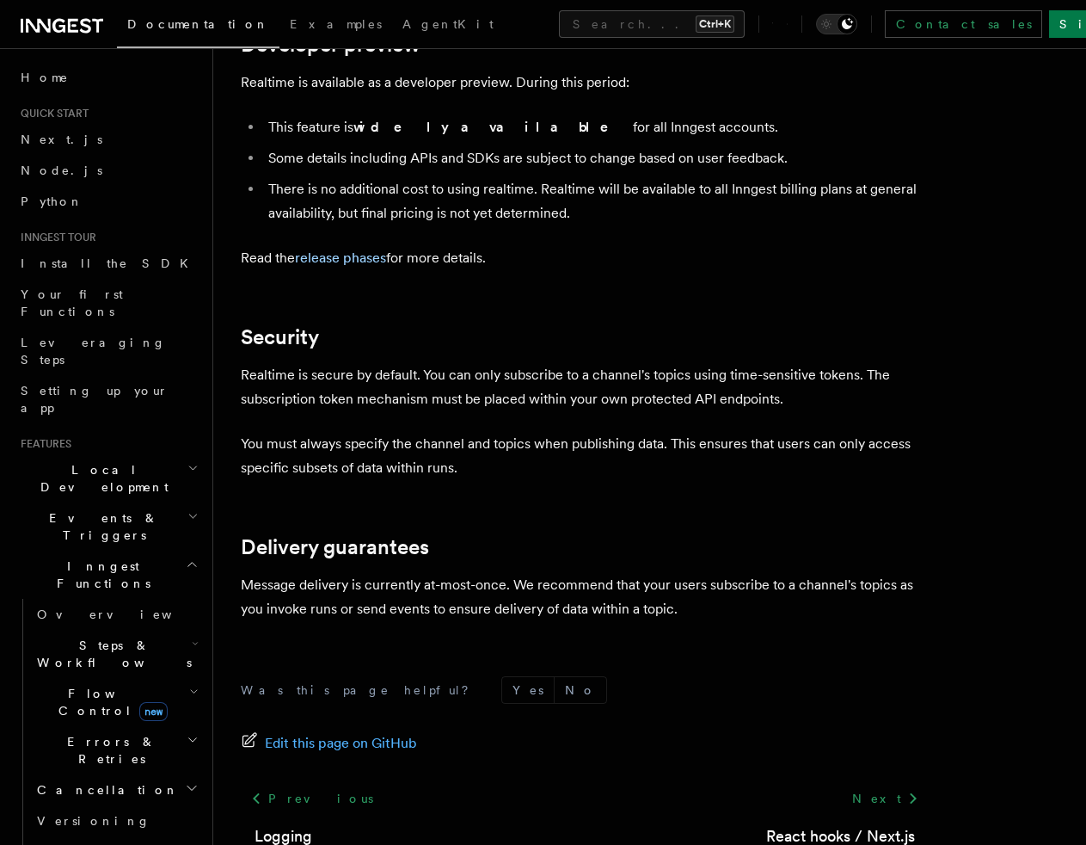
scroll to position [5596, 0]
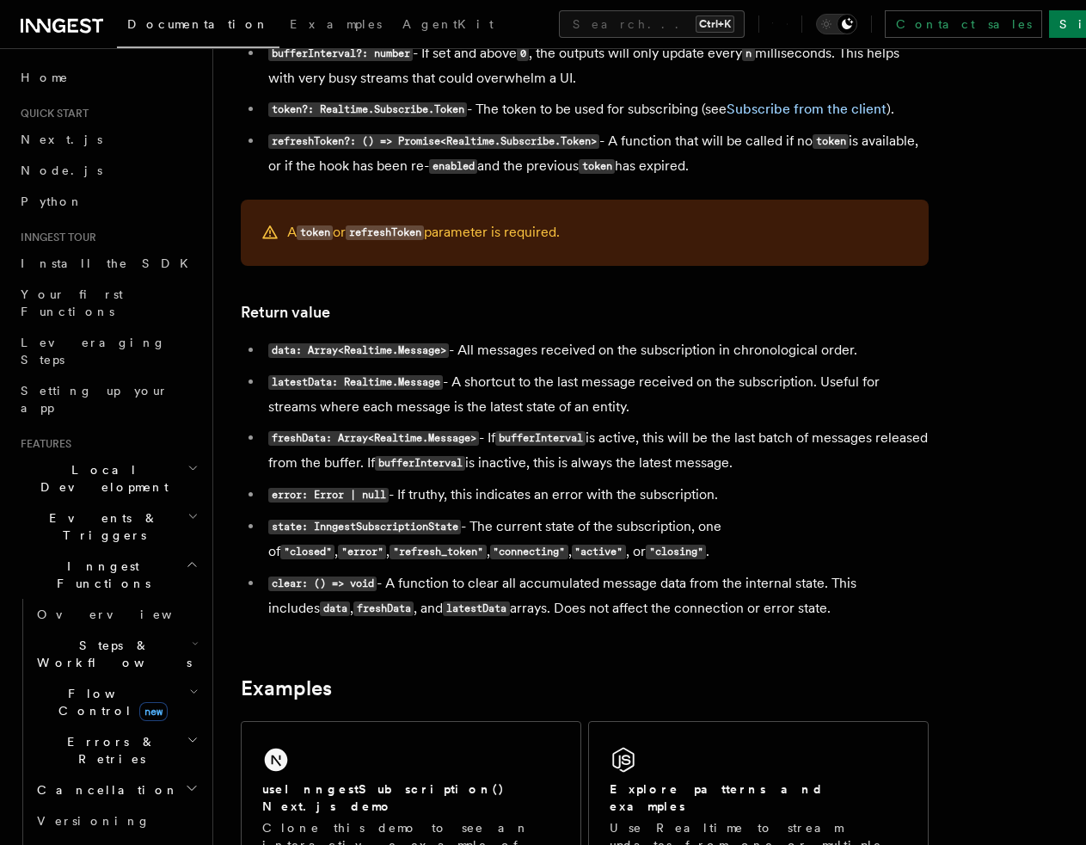
scroll to position [1462, 0]
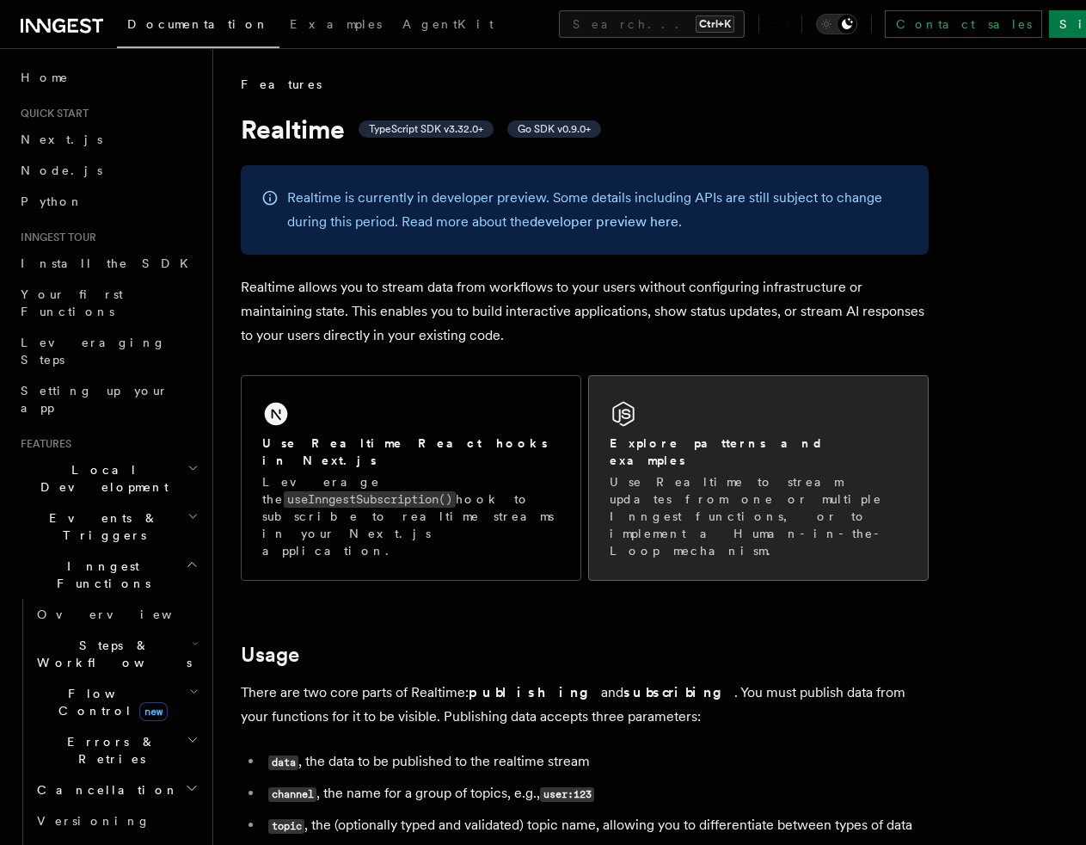
click at [698, 473] on p "Use Realtime to stream updates from one or multiple Inngest functions, or to im…" at bounding box center [759, 516] width 298 height 86
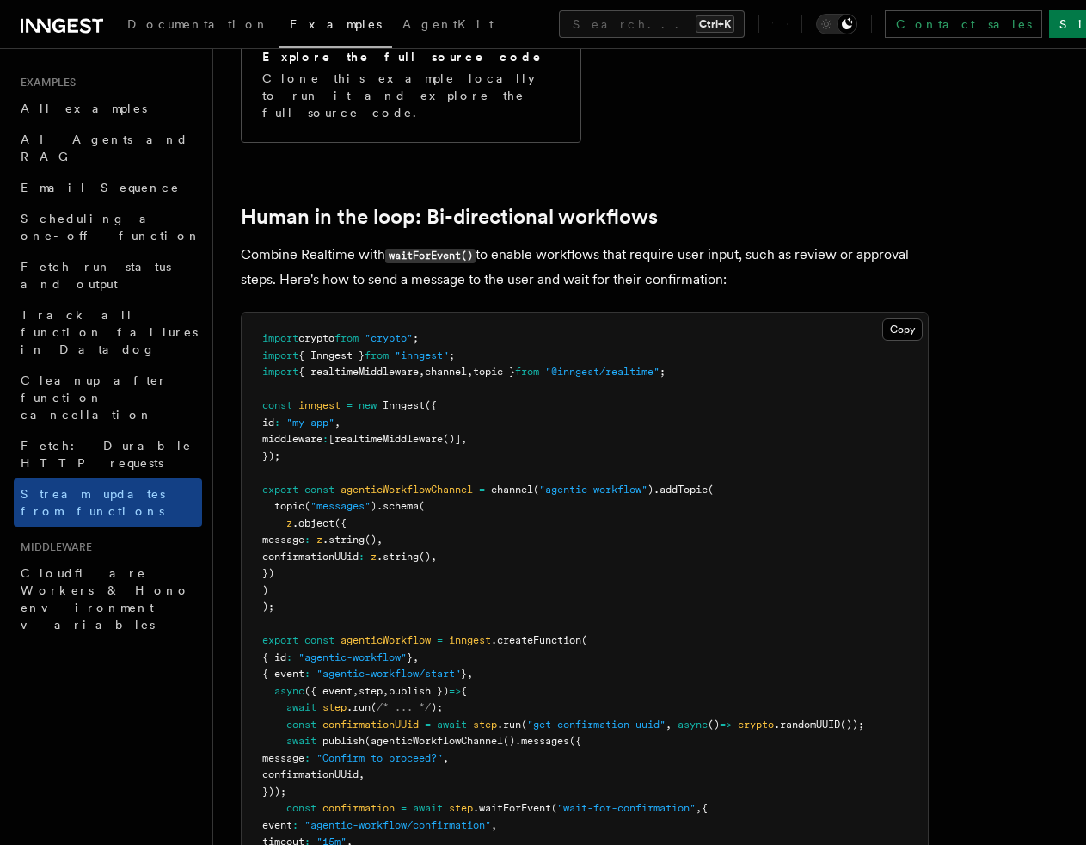
scroll to position [3317, 0]
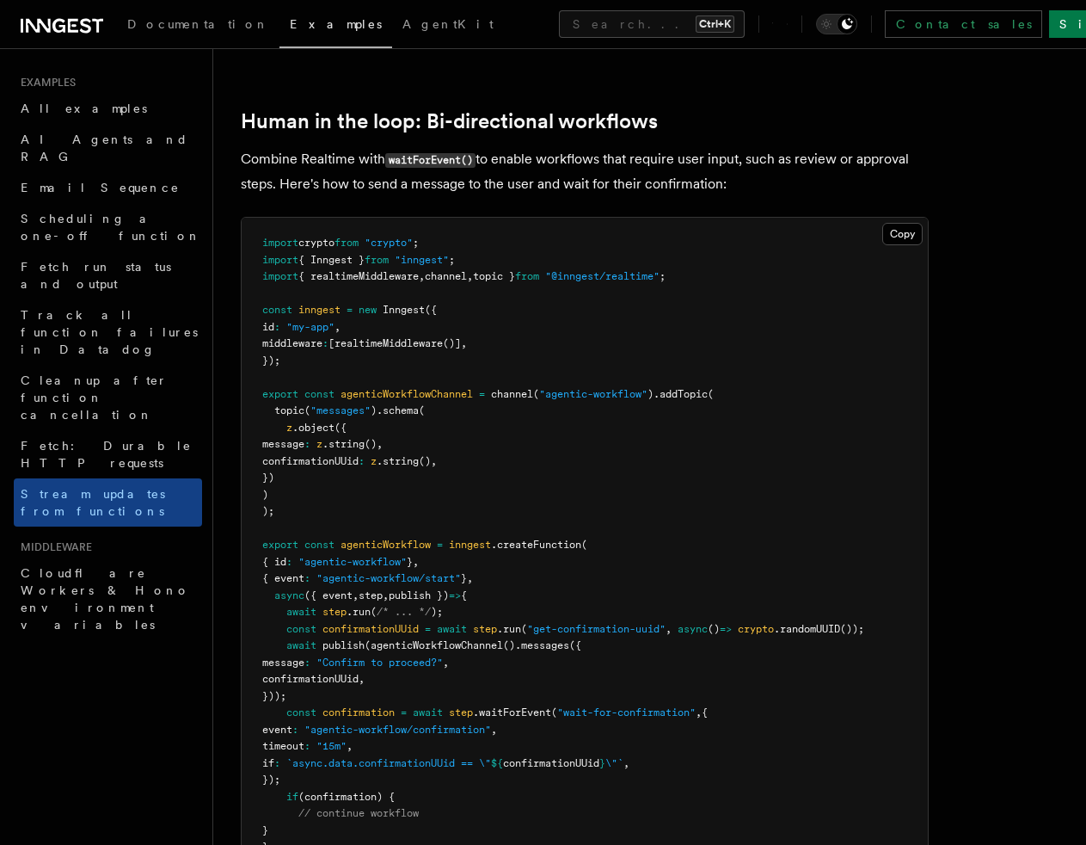
click at [569, 366] on pre "import crypto from "crypto" ; import { Inngest } from "inngest" ; import { real…" at bounding box center [585, 554] width 686 height 672
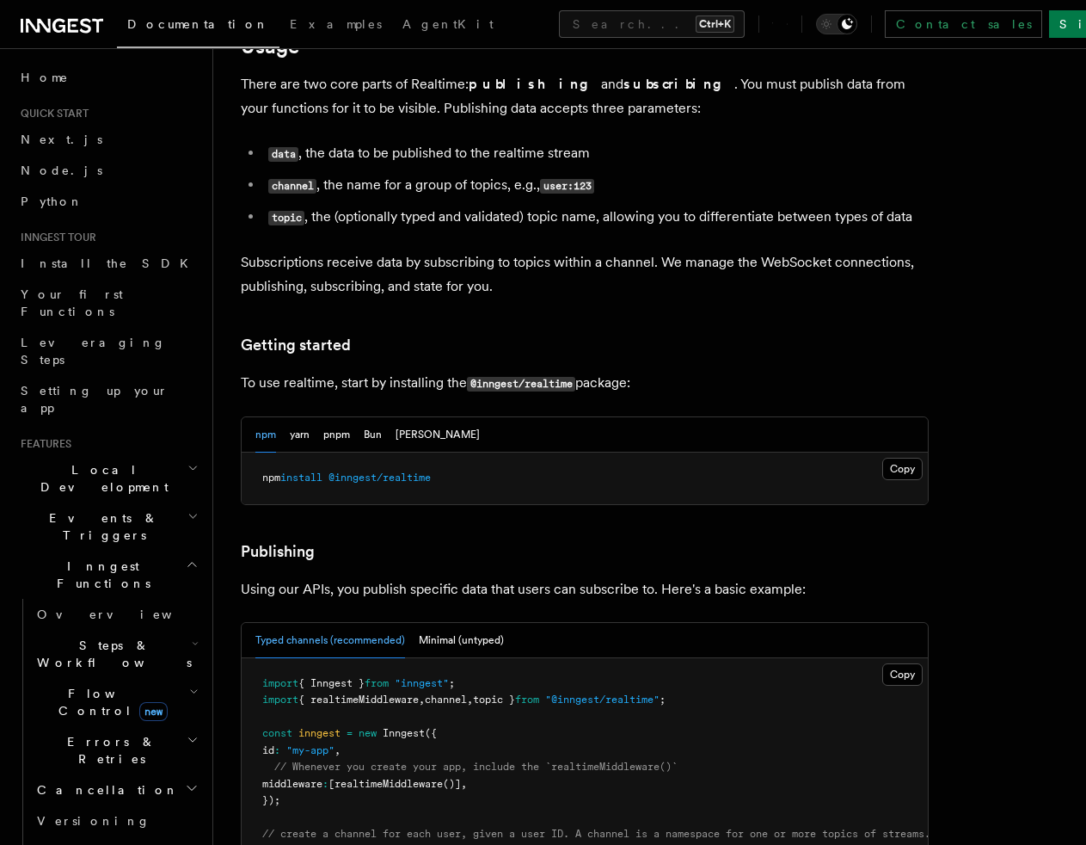
scroll to position [602, 0]
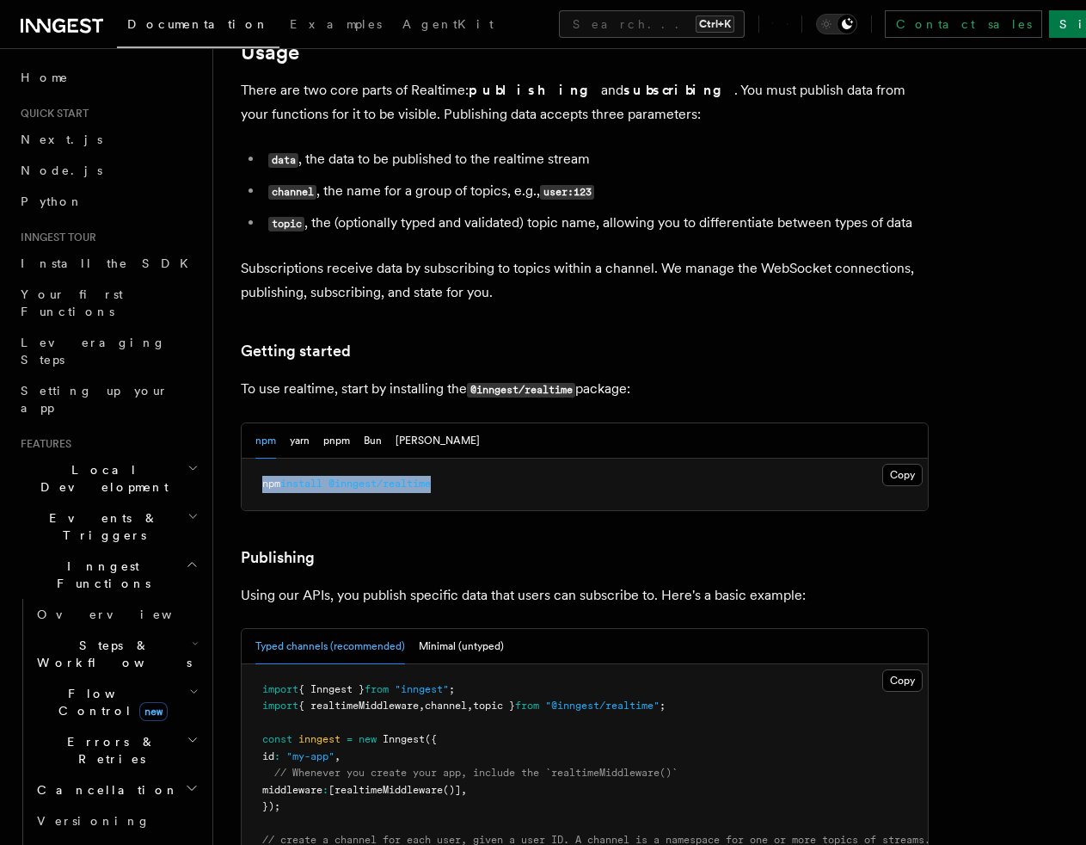
drag, startPoint x: 464, startPoint y: 421, endPoint x: 236, endPoint y: 429, distance: 228.1
copy span "npm install @inngest/realtime"
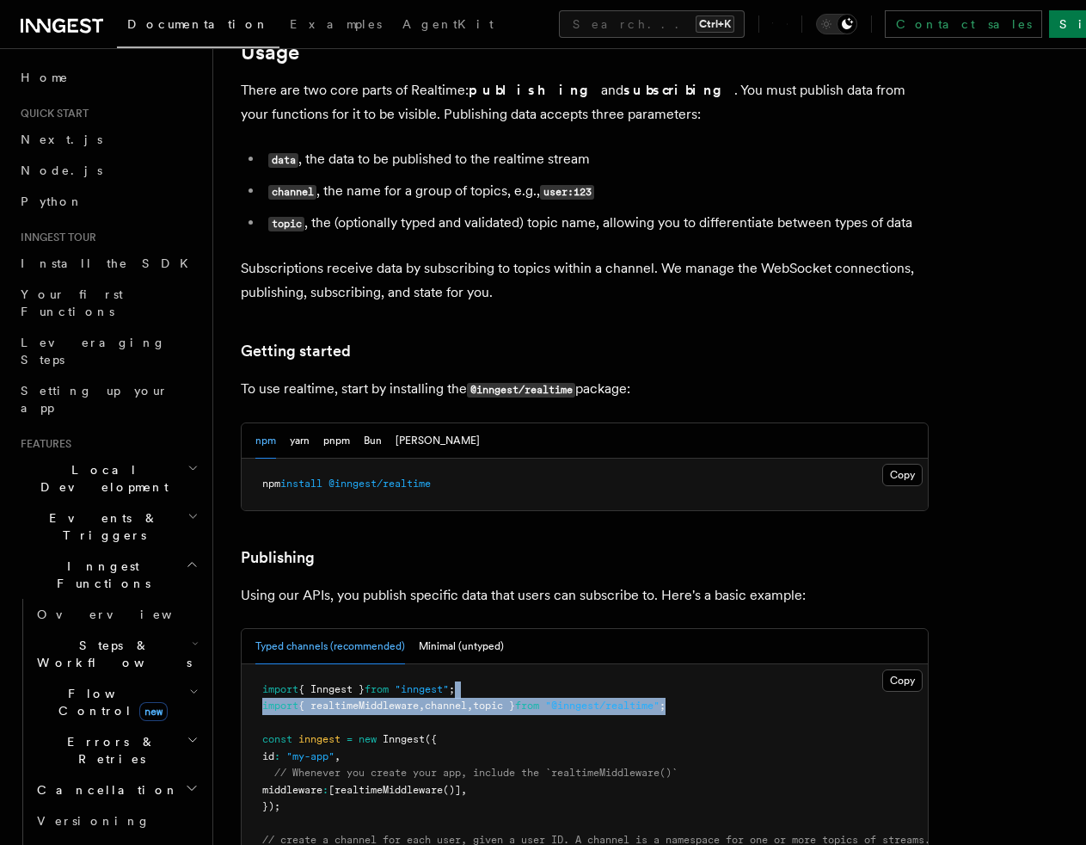
drag, startPoint x: 711, startPoint y: 648, endPoint x: 713, endPoint y: 635, distance: 13.0
copy code "import { realtimeMiddleware , channel , topic } from "@inngest/realtime" ;"
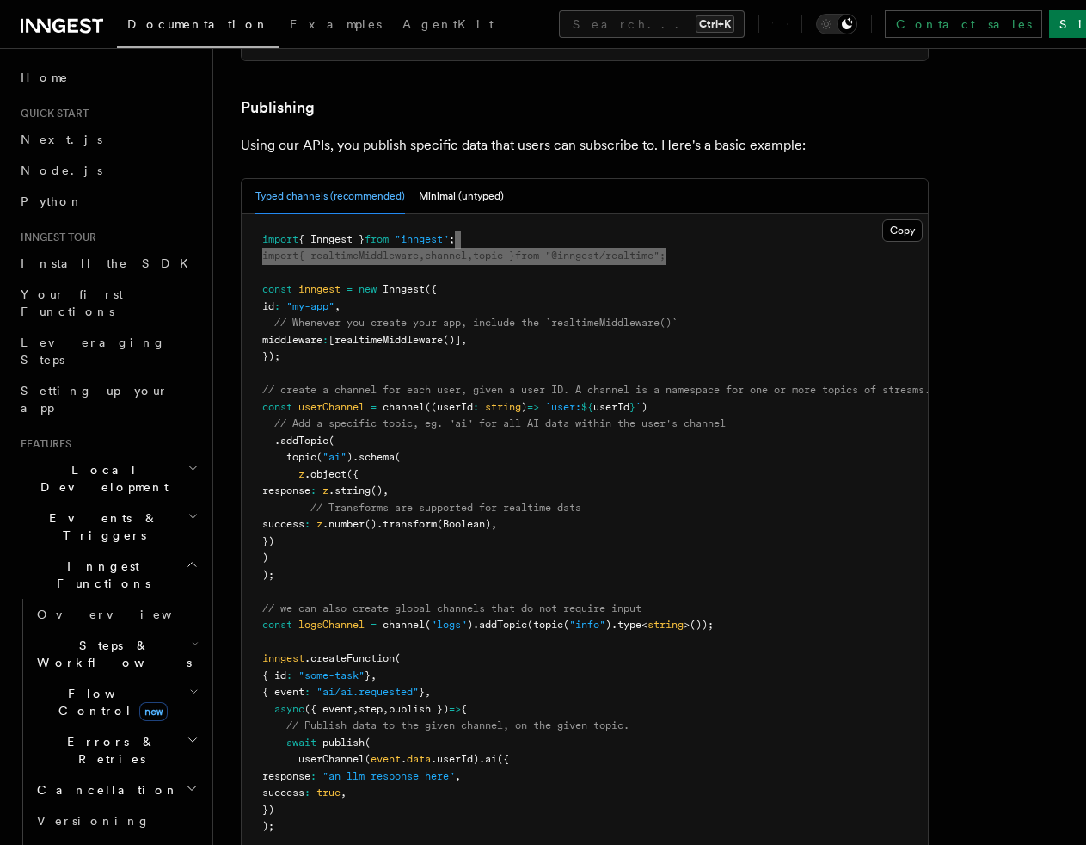
scroll to position [1032, 0]
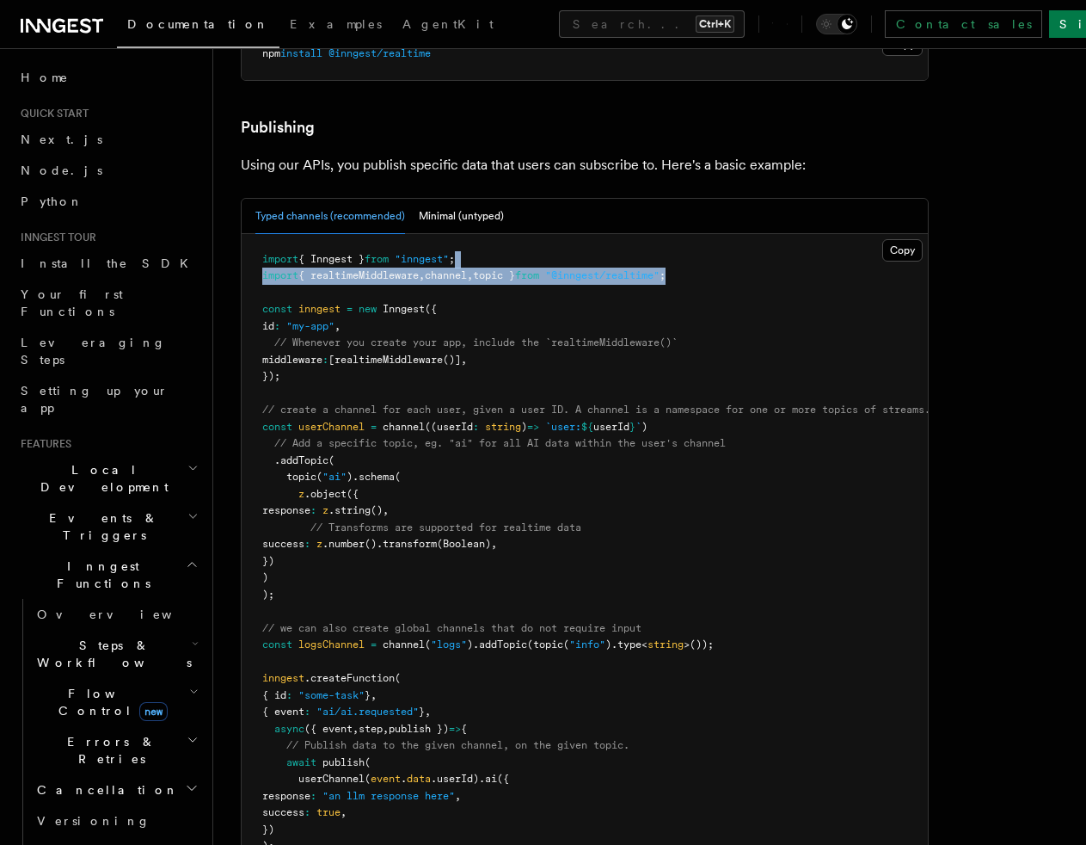
click at [714, 415] on pre "import { Inngest } from "inngest" ; import { realtimeMiddleware , channel , top…" at bounding box center [585, 586] width 686 height 705
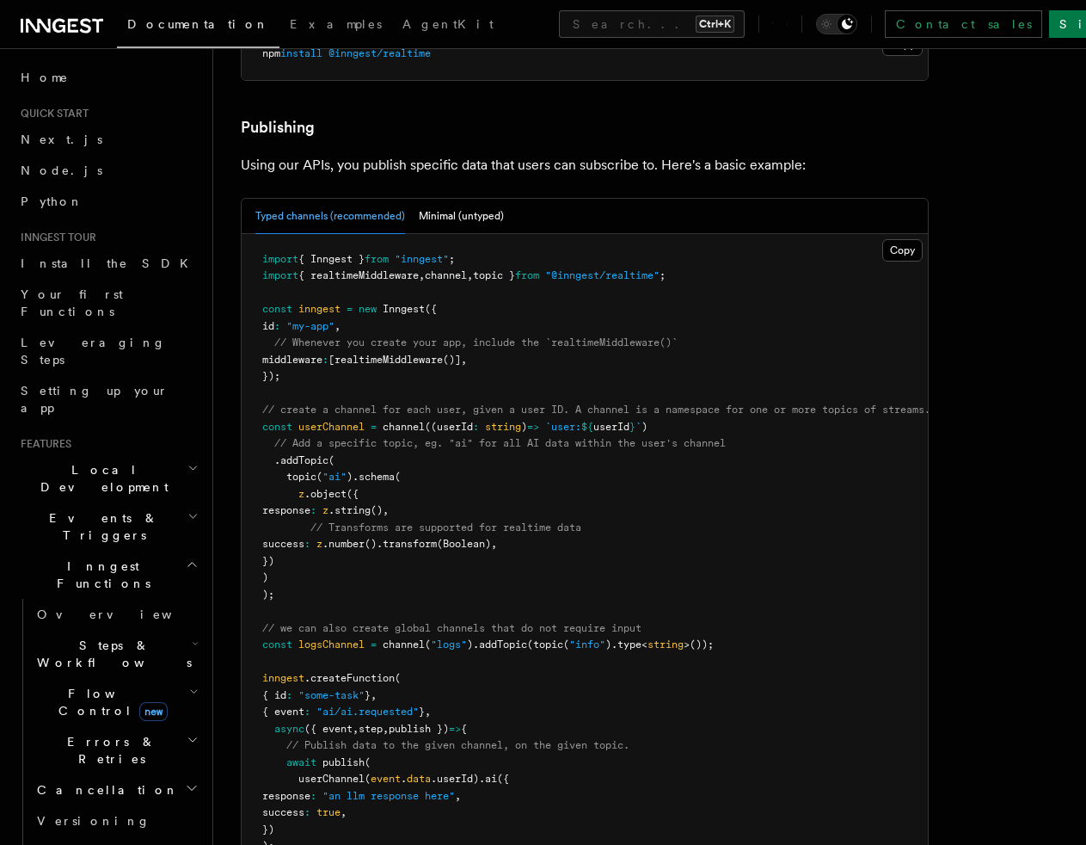
drag, startPoint x: 777, startPoint y: 293, endPoint x: 755, endPoint y: 238, distance: 59.1
click at [777, 293] on pre "import { Inngest } from "inngest" ; import { realtimeMiddleware , channel , top…" at bounding box center [585, 586] width 686 height 705
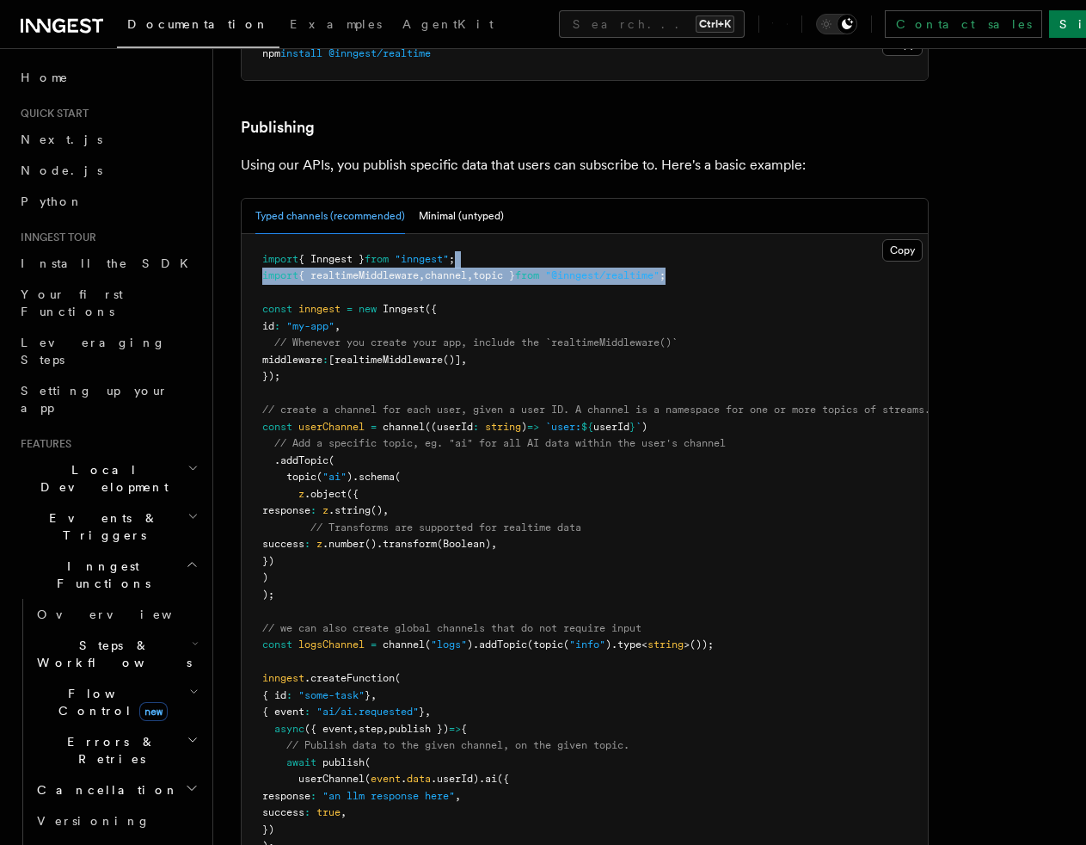
drag, startPoint x: 753, startPoint y: 222, endPoint x: 752, endPoint y: 207, distance: 14.6
click at [752, 234] on pre "import { Inngest } from "inngest" ; import { realtimeMiddleware , channel , top…" at bounding box center [585, 586] width 686 height 705
copy code "import { realtimeMiddleware , channel , topic } from "@inngest/realtime" ;"
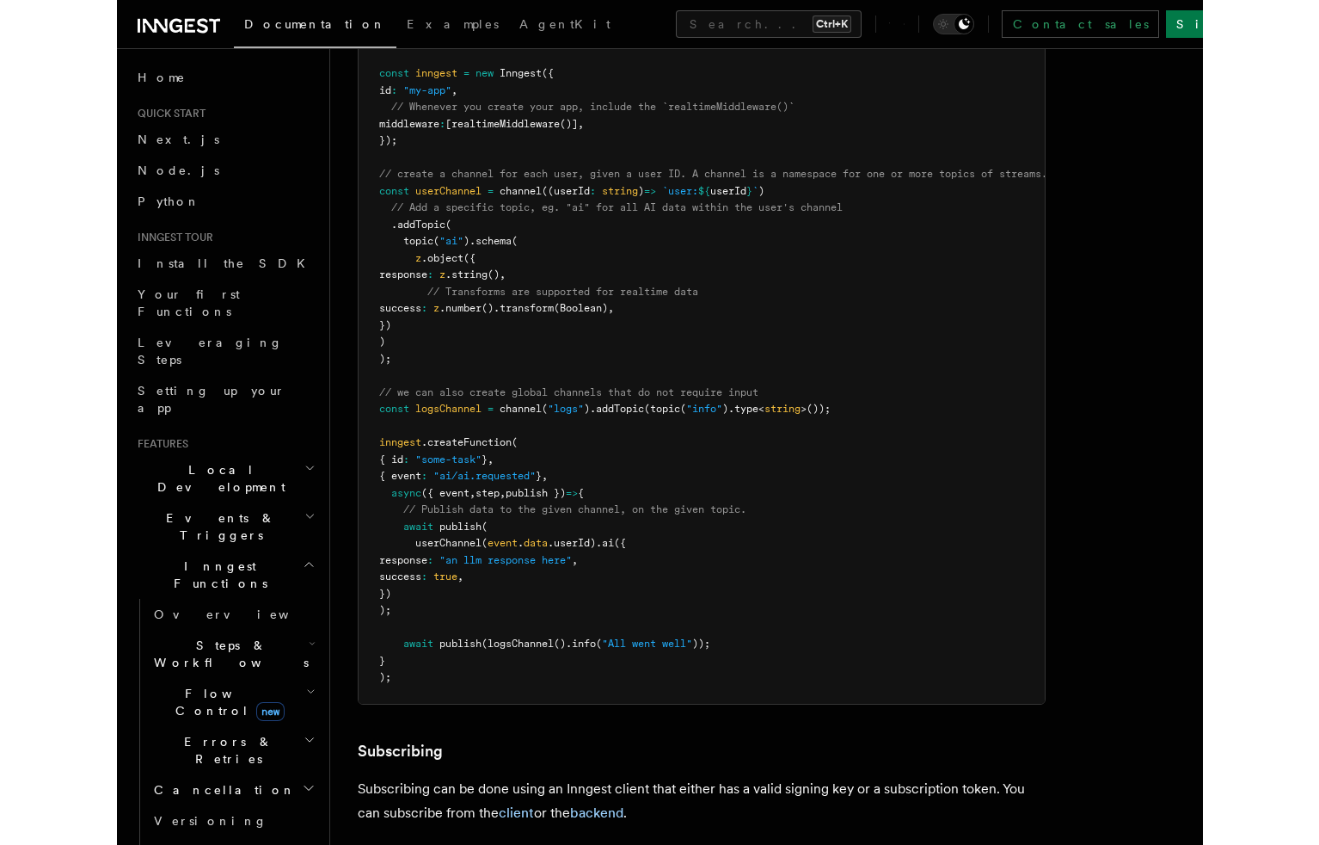
scroll to position [1204, 0]
